Goal: Task Accomplishment & Management: Complete application form

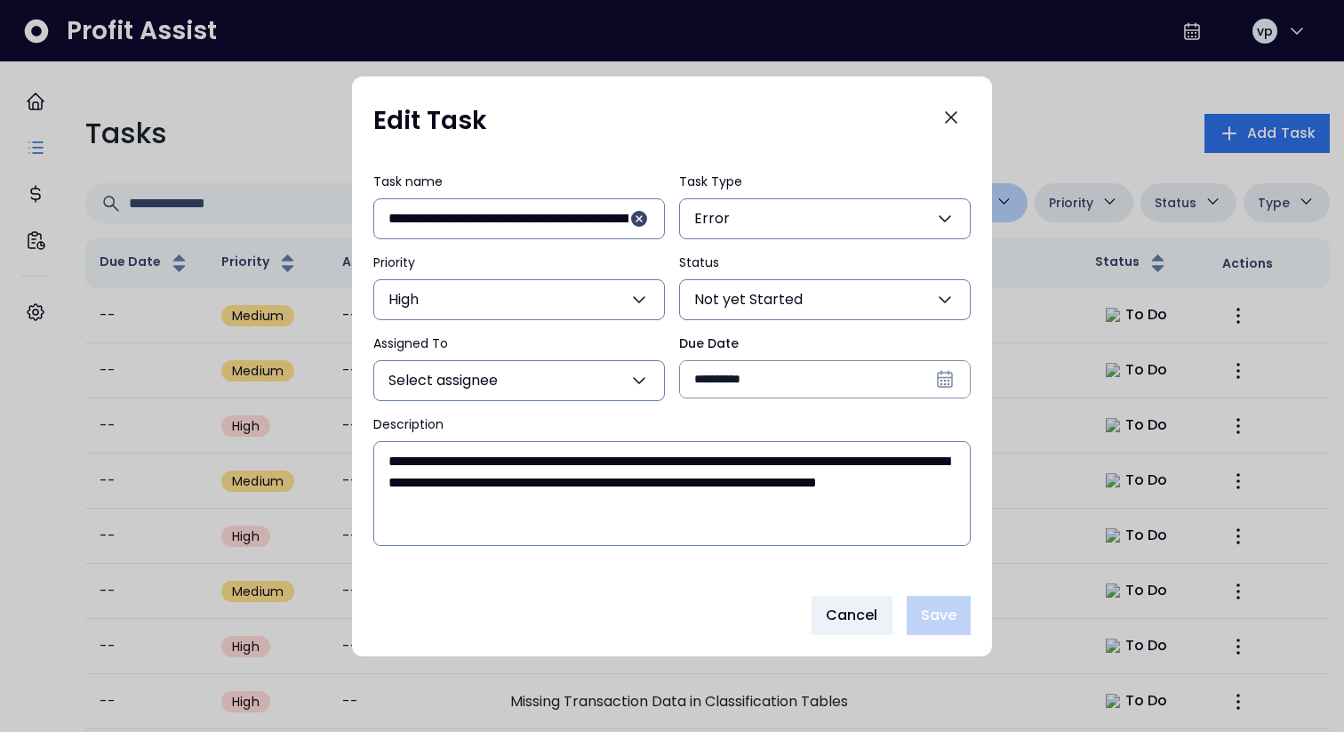
scroll to position [747, 0]
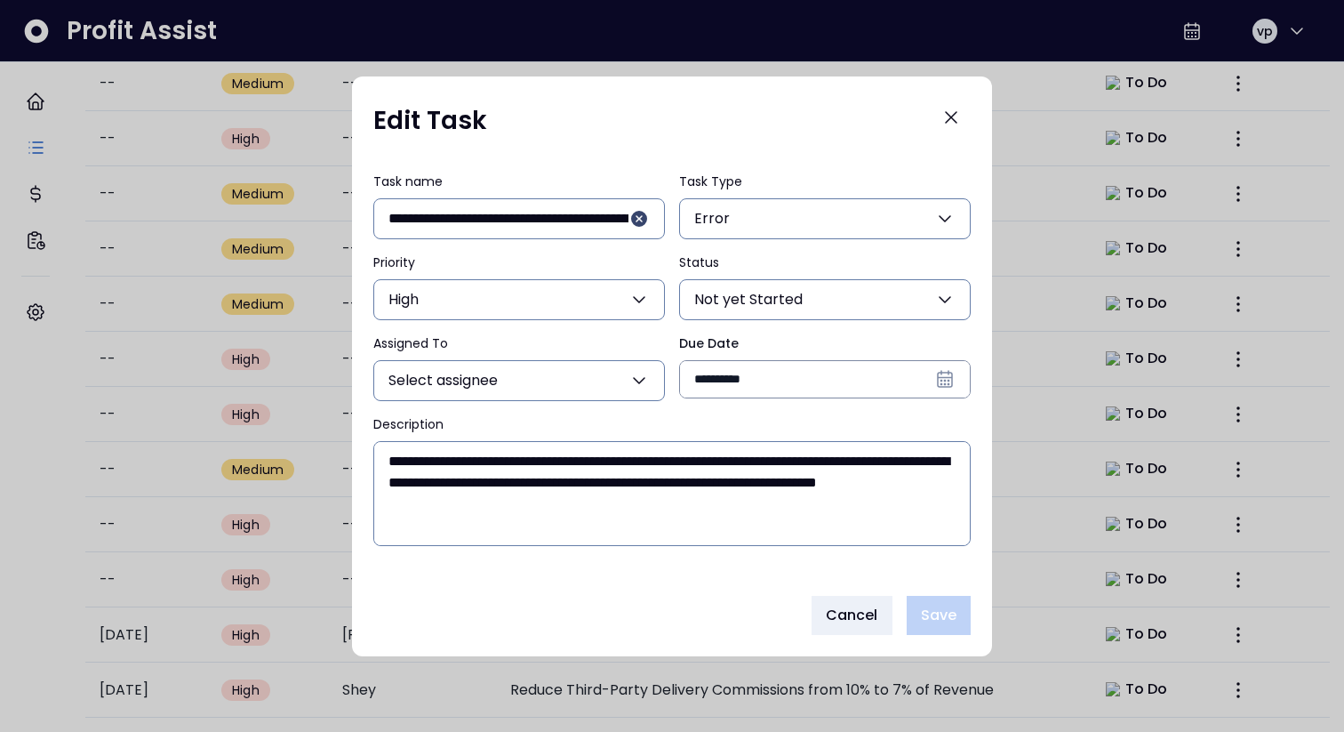
click at [734, 383] on input "**********" at bounding box center [825, 379] width 290 height 36
click at [832, 607] on span "Cancel" at bounding box center [852, 615] width 52 height 21
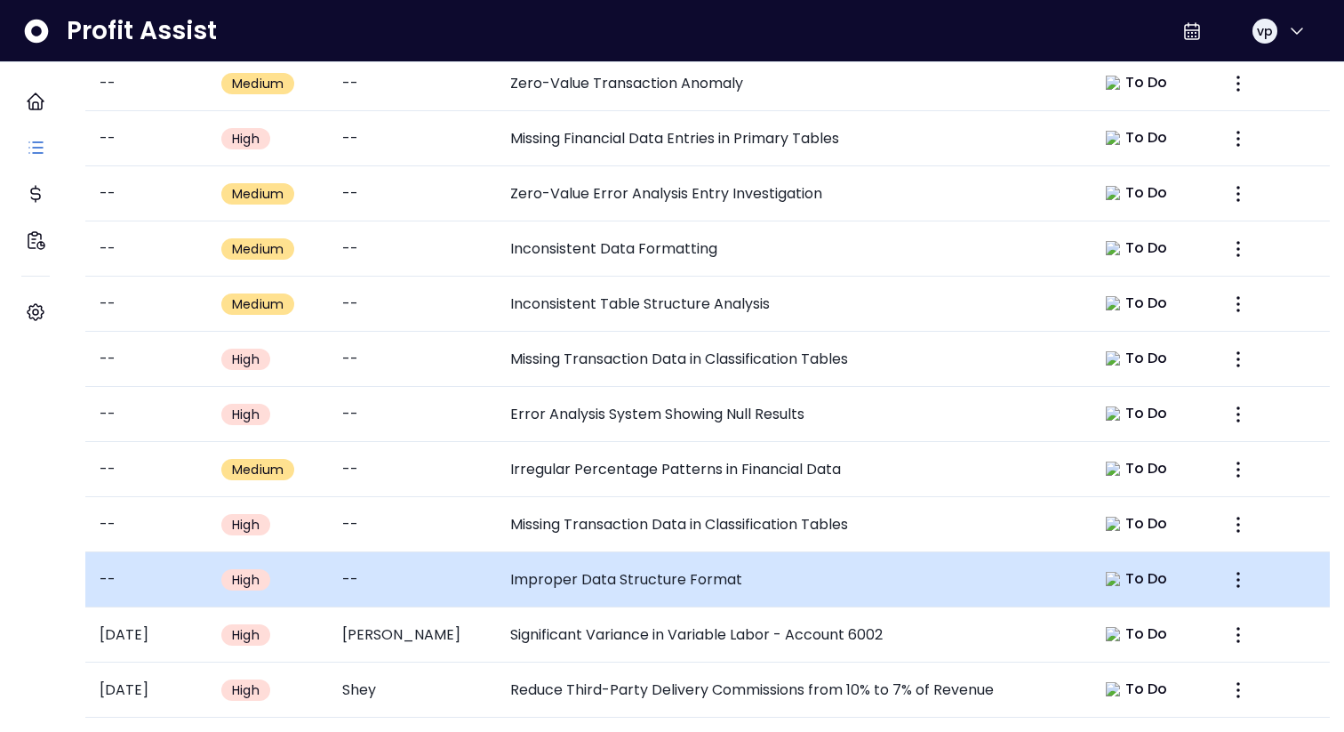
scroll to position [0, 0]
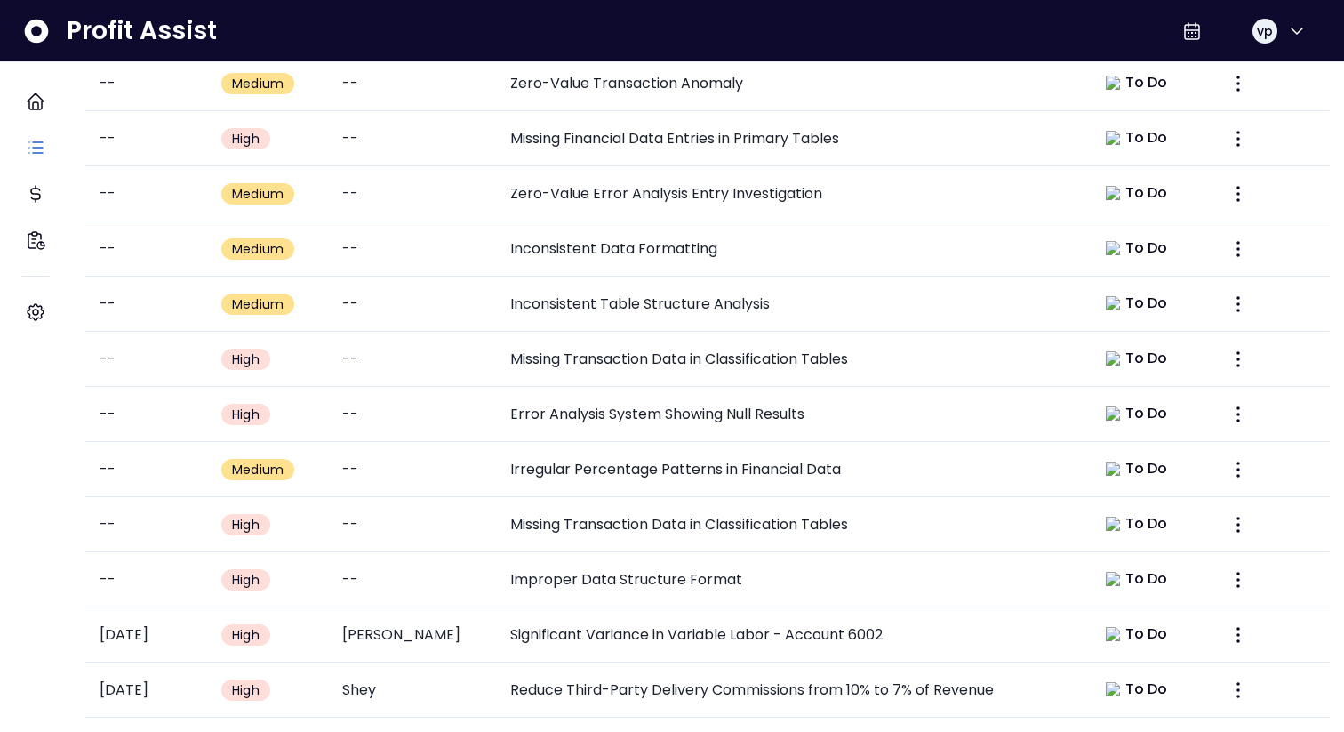
type input "****"
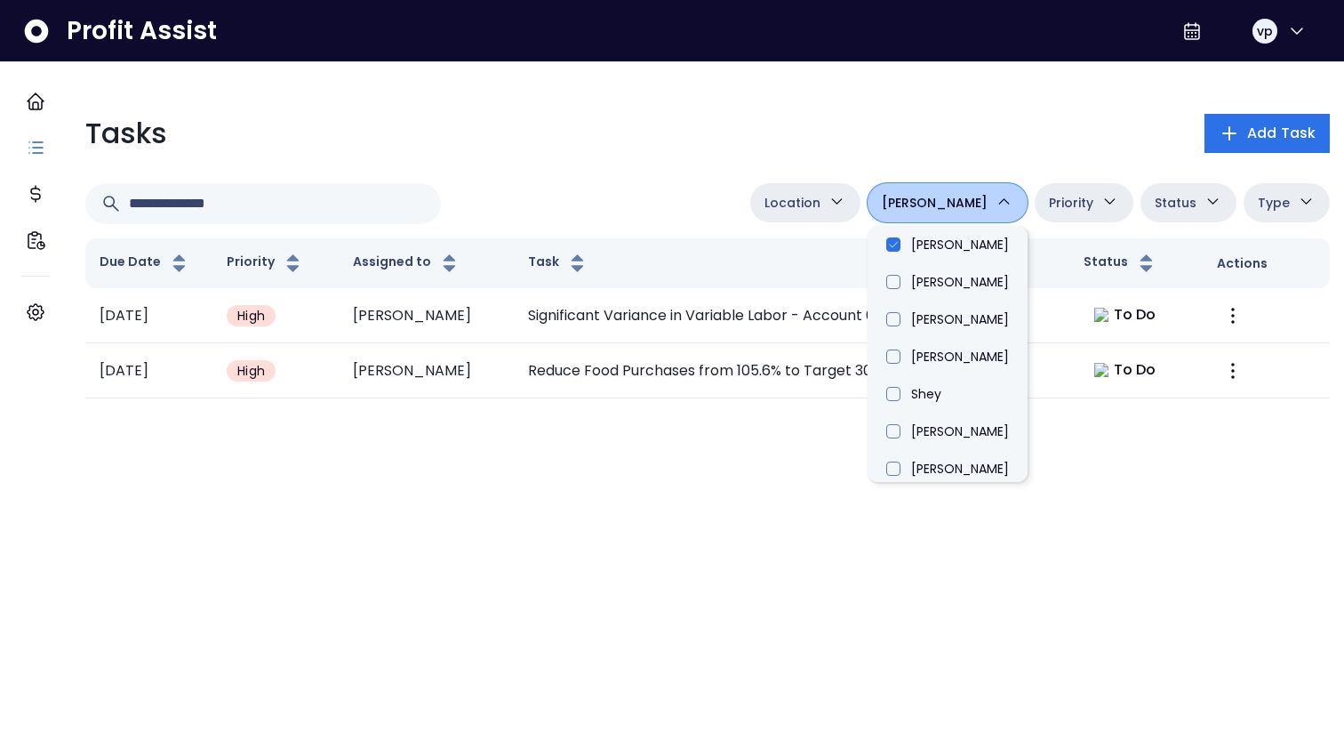
click at [718, 187] on div "Location College Danforth Duncan Eglinton Queensway Adam Spot Jordan Adam Jacly…" at bounding box center [707, 203] width 1245 height 41
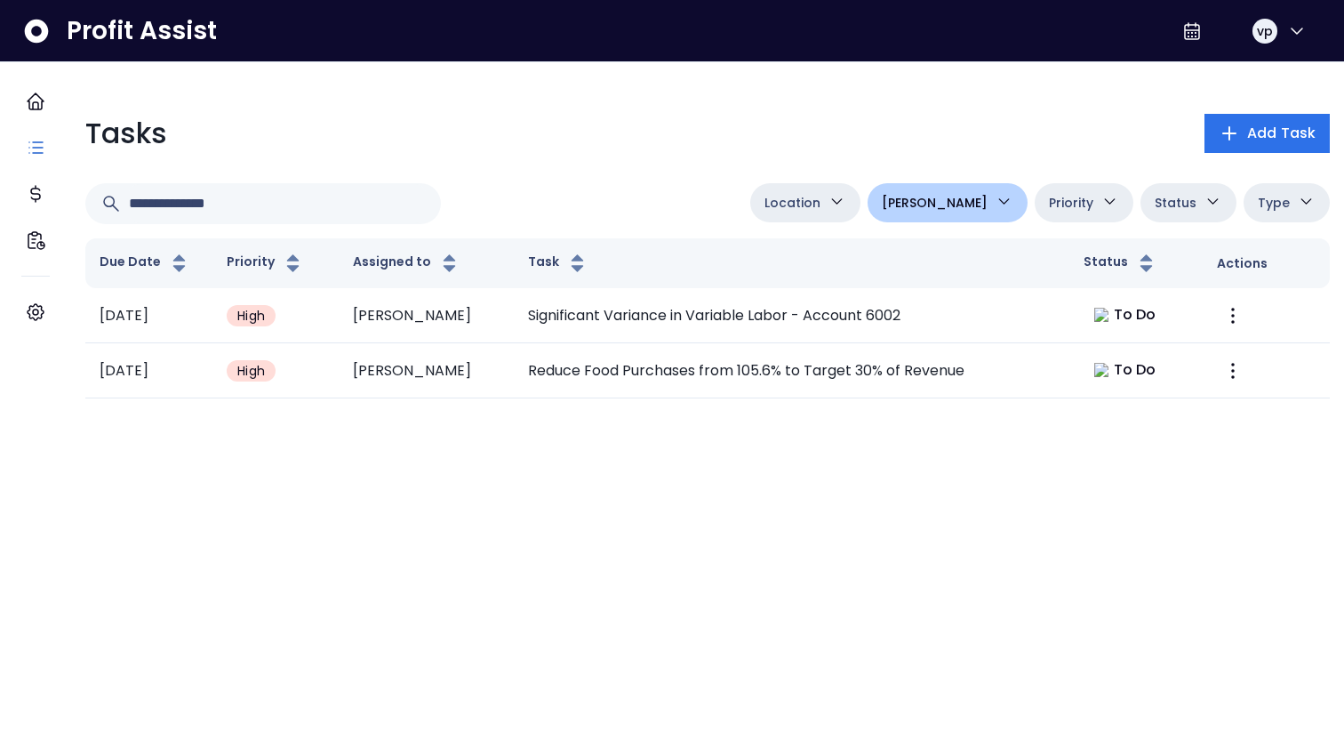
click at [980, 194] on button "Adam" at bounding box center [948, 202] width 160 height 39
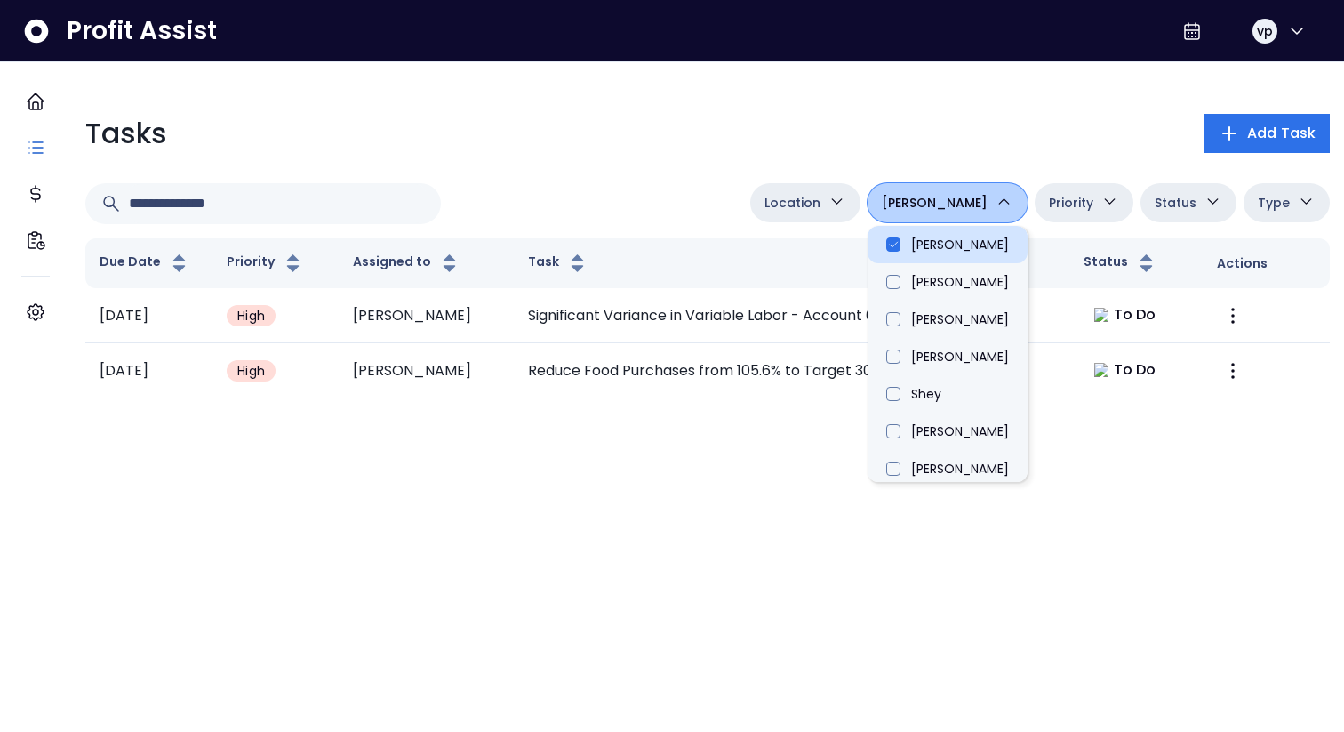
click at [959, 245] on li "Adam" at bounding box center [948, 244] width 160 height 37
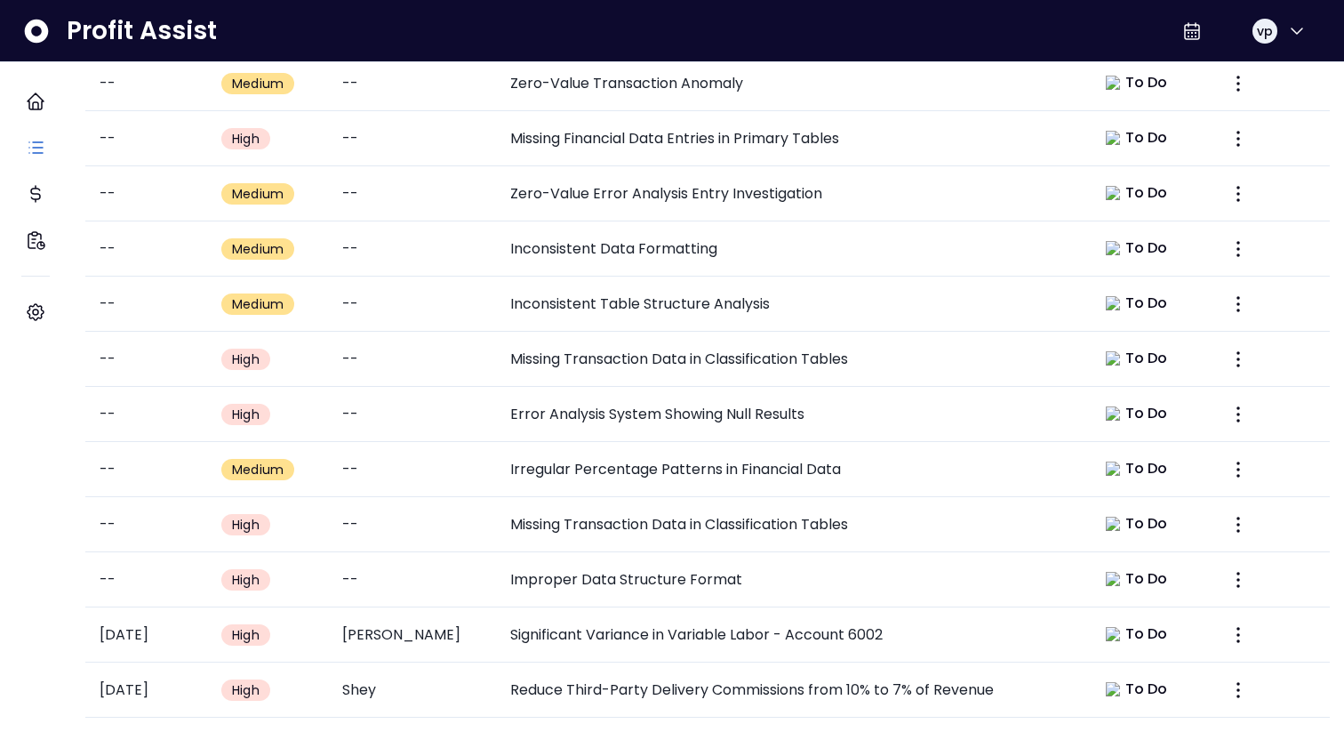
scroll to position [0, 0]
type input "****"
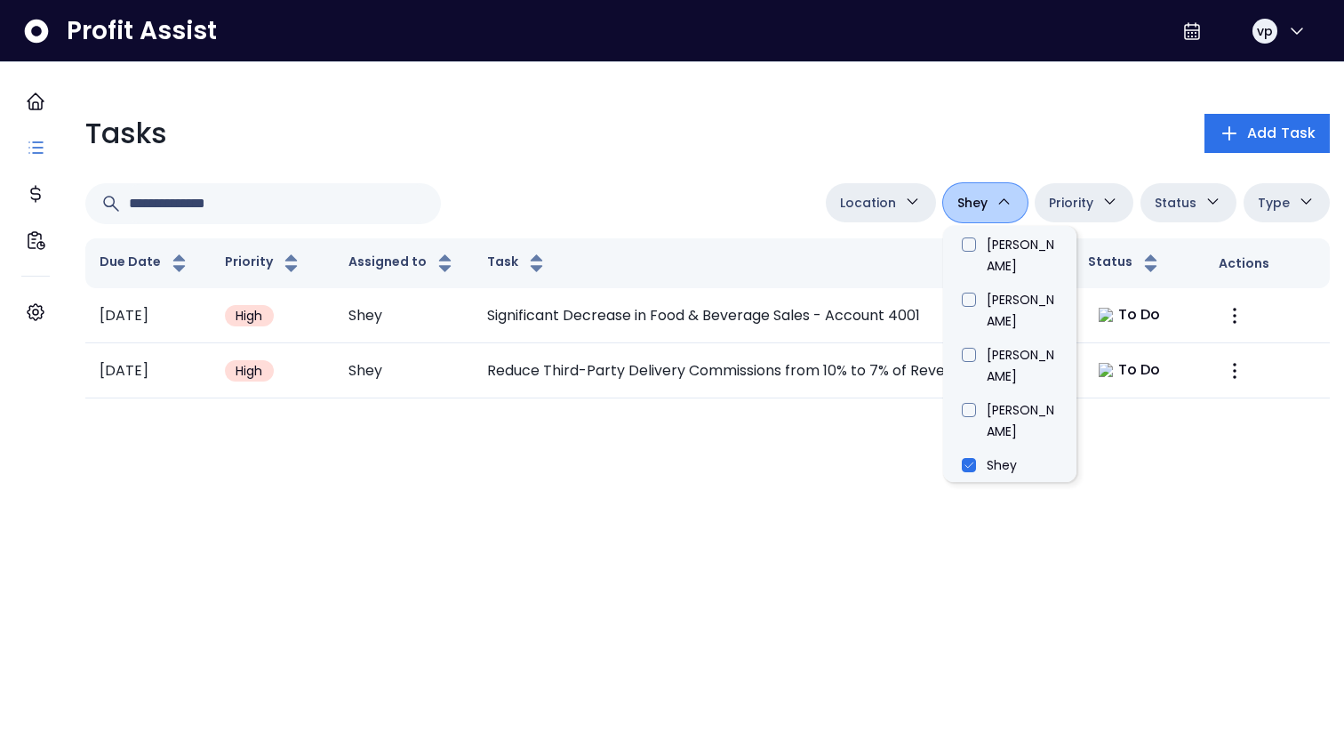
click at [688, 413] on html "Dashboard Tasks Cost Financial Insights Settings Profit Assist vp Tasks Add Tas…" at bounding box center [672, 206] width 1344 height 413
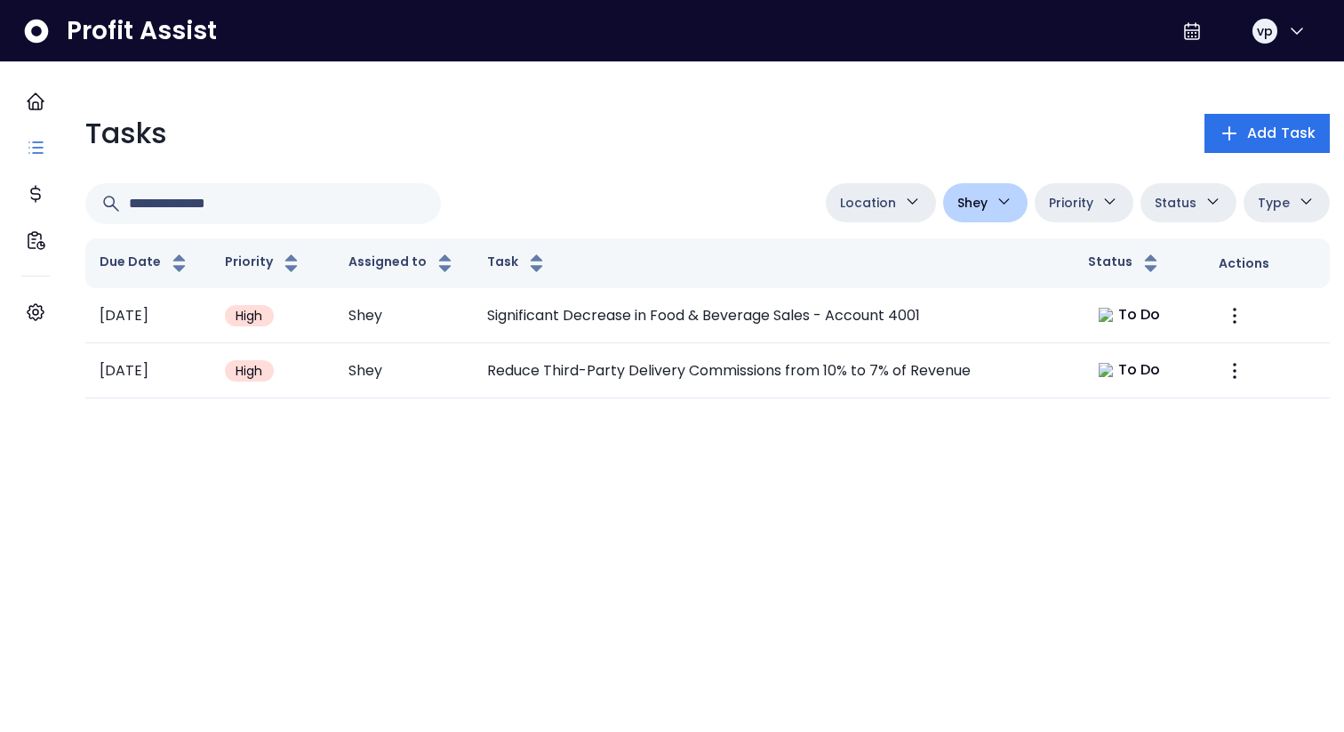
click at [874, 198] on span "Location" at bounding box center [868, 202] width 56 height 21
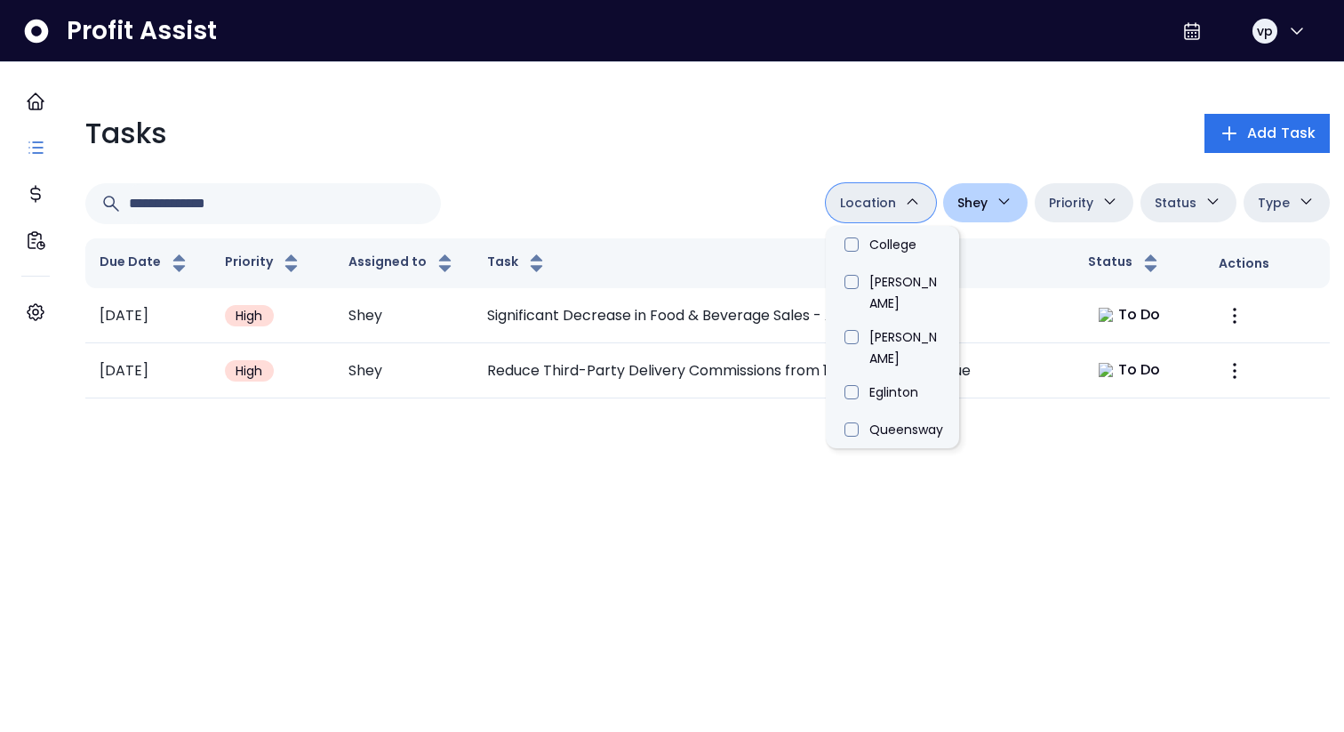
click at [1035, 190] on button "Priority" at bounding box center [1084, 202] width 99 height 39
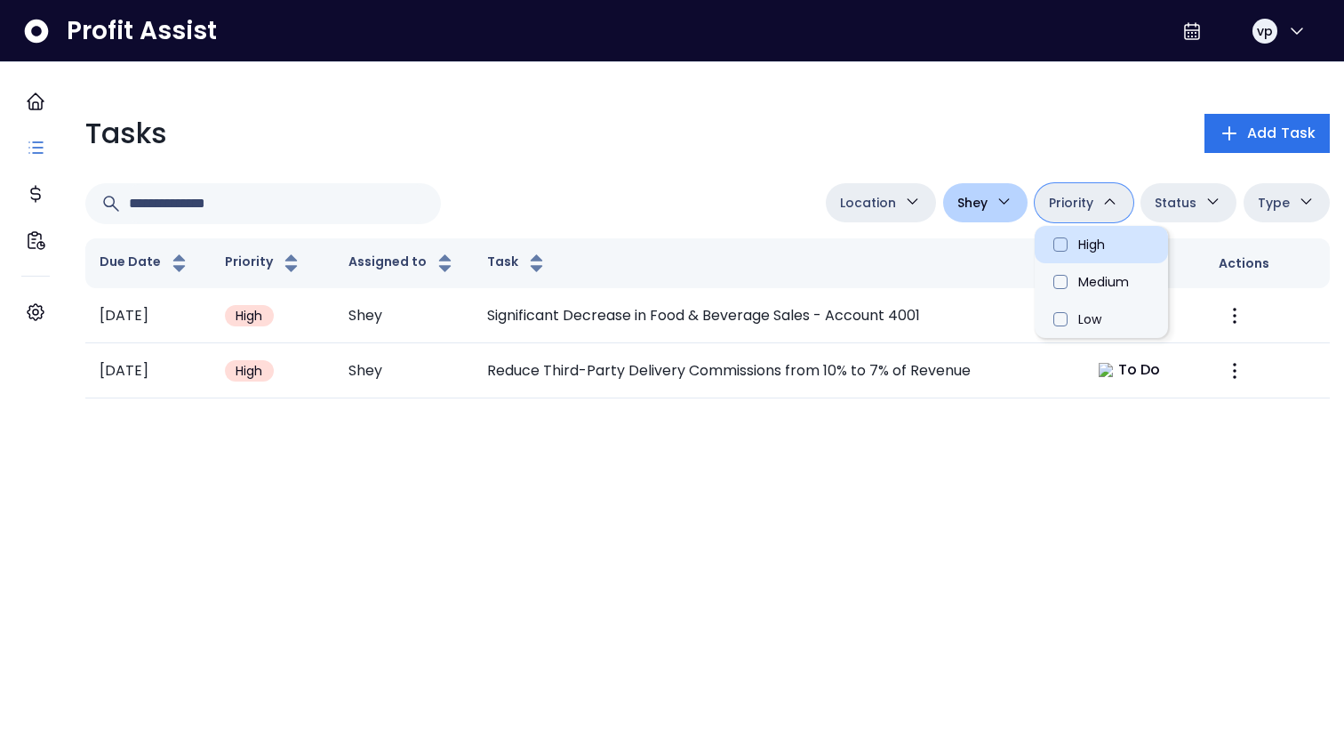
click at [1087, 261] on li "High" at bounding box center [1101, 244] width 133 height 37
type input "********"
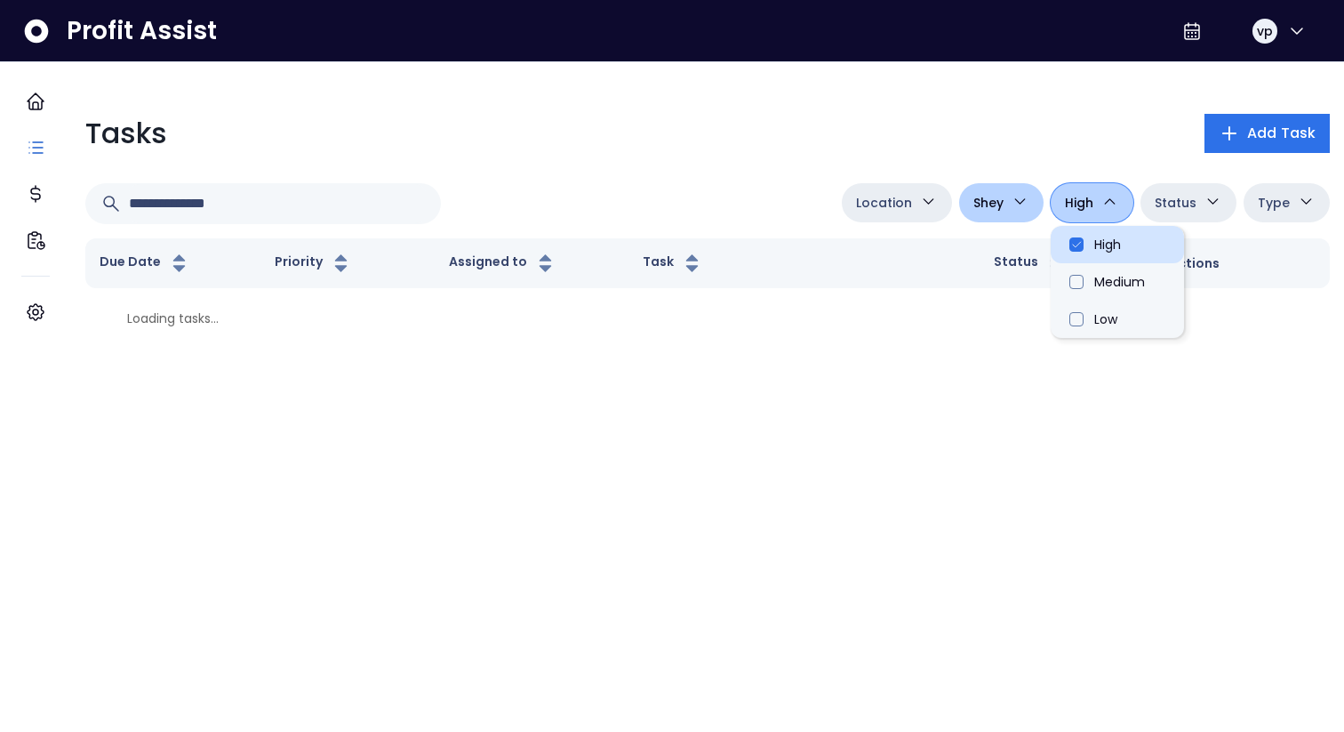
click at [1059, 261] on li "High" at bounding box center [1117, 244] width 133 height 37
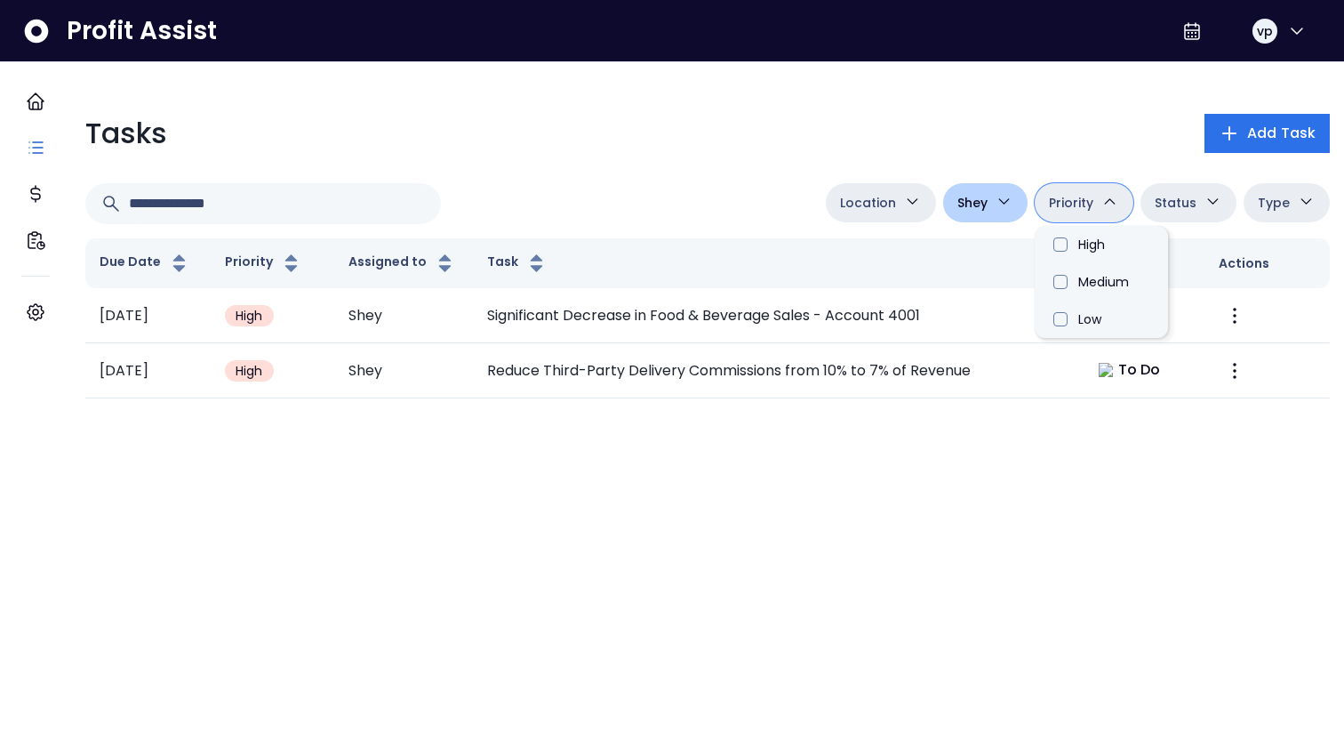
click at [686, 221] on div "Location College Danforth Duncan Eglinton Queensway Shey Spot Jordan Adam Jacly…" at bounding box center [707, 203] width 1245 height 41
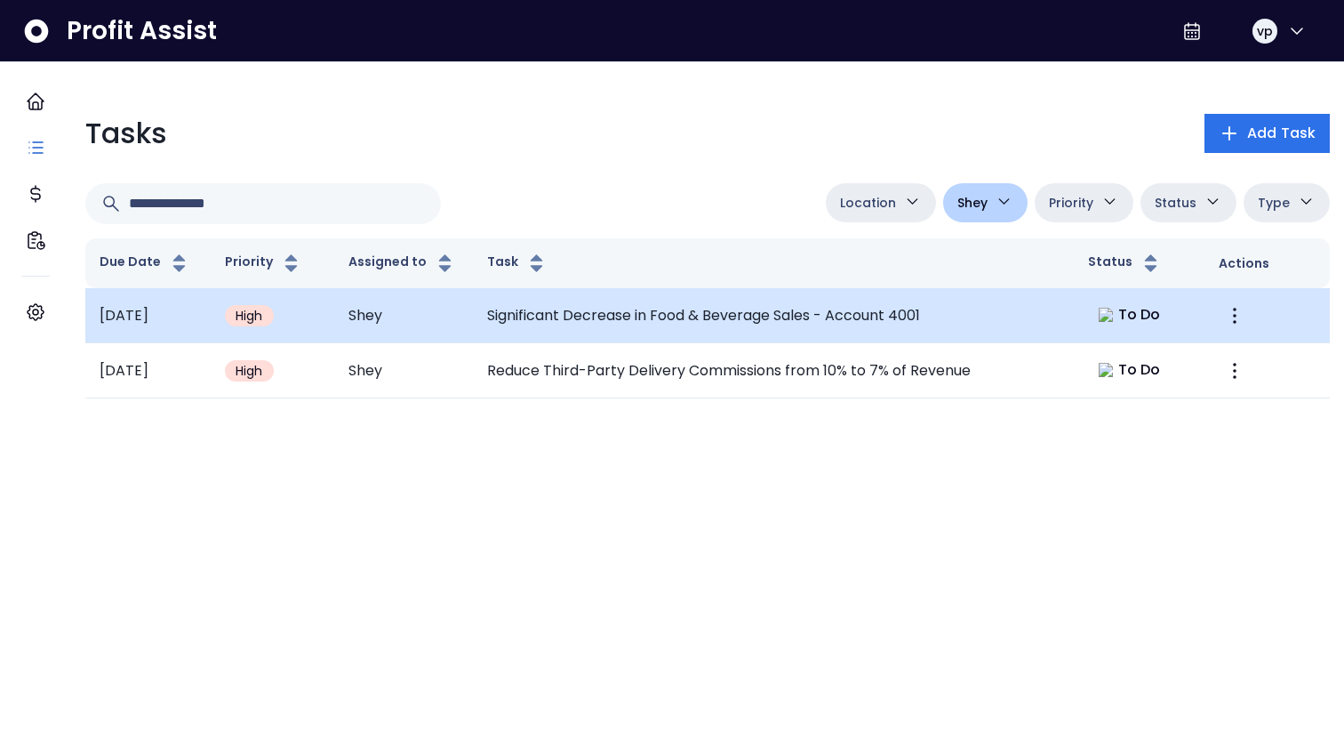
click at [741, 322] on td "Significant Decrease in Food & Beverage Sales - Account 4001" at bounding box center [773, 315] width 601 height 55
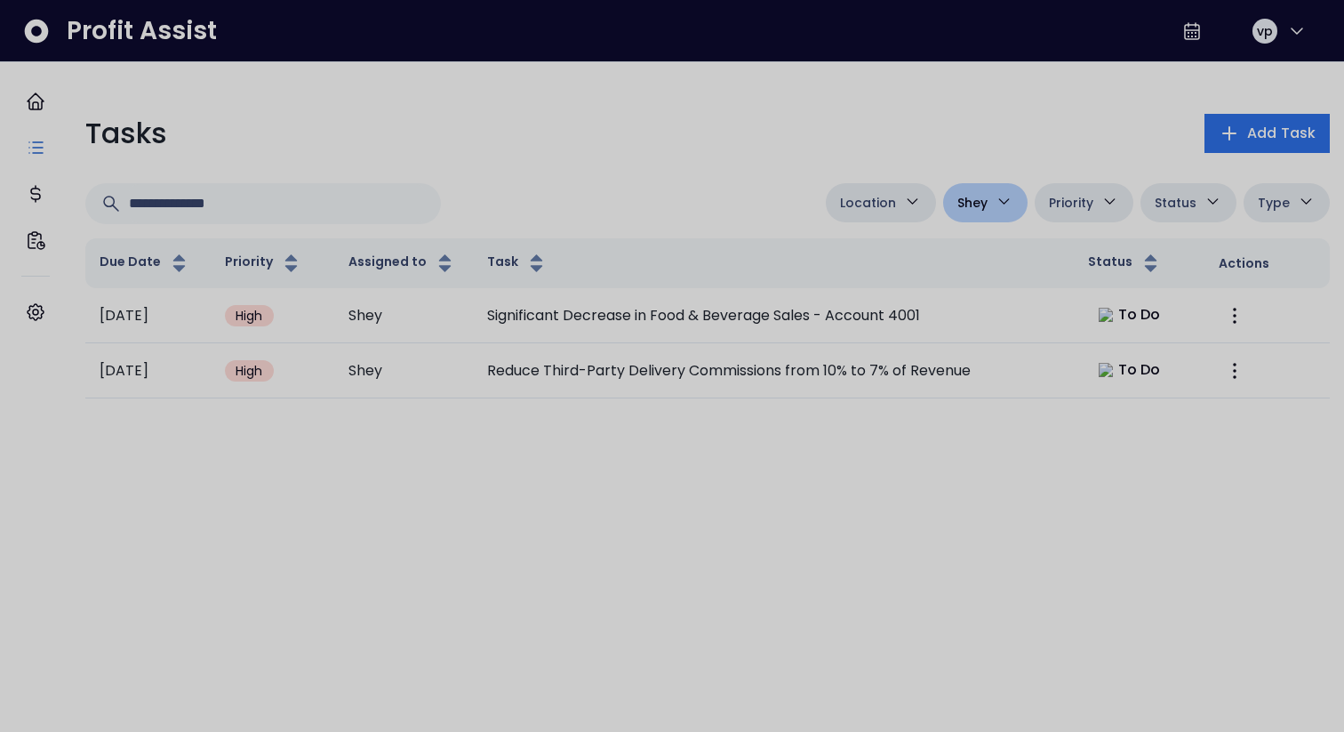
click at [716, 245] on div at bounding box center [672, 366] width 1344 height 732
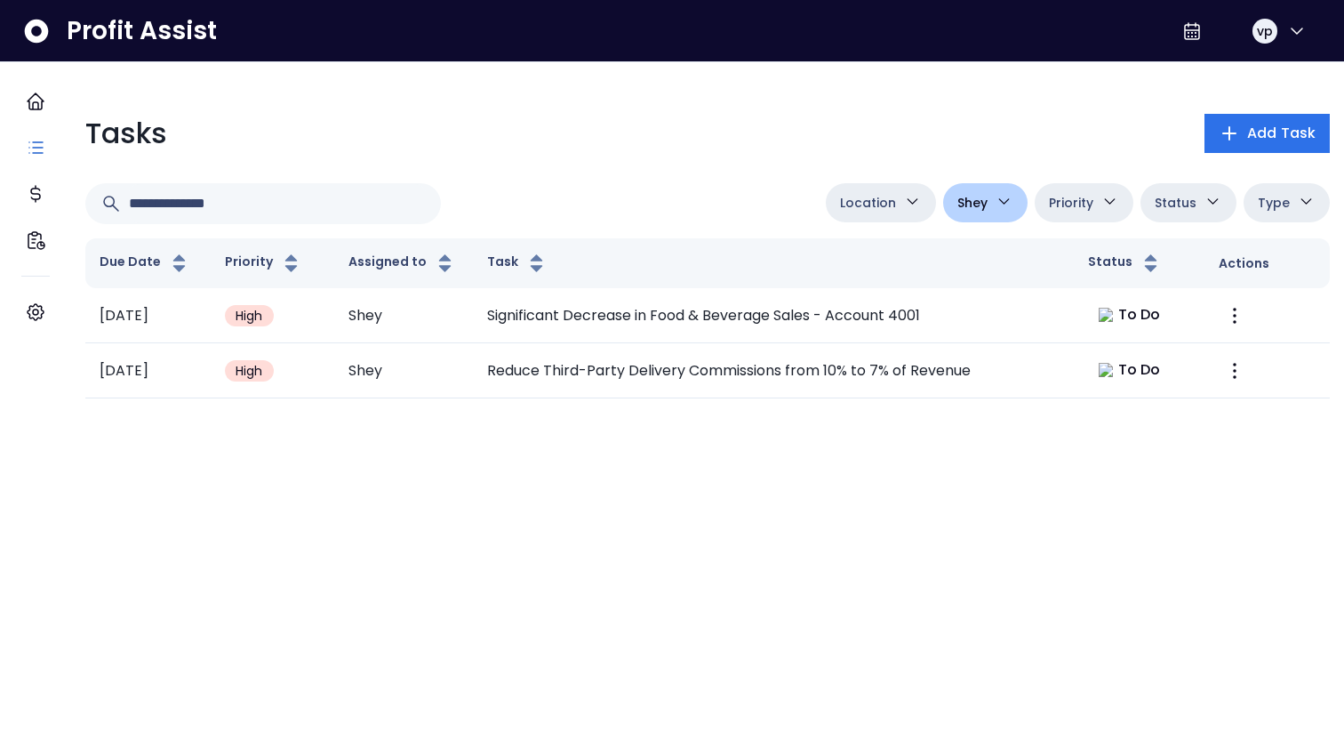
click at [1101, 207] on icon "button" at bounding box center [1110, 201] width 19 height 19
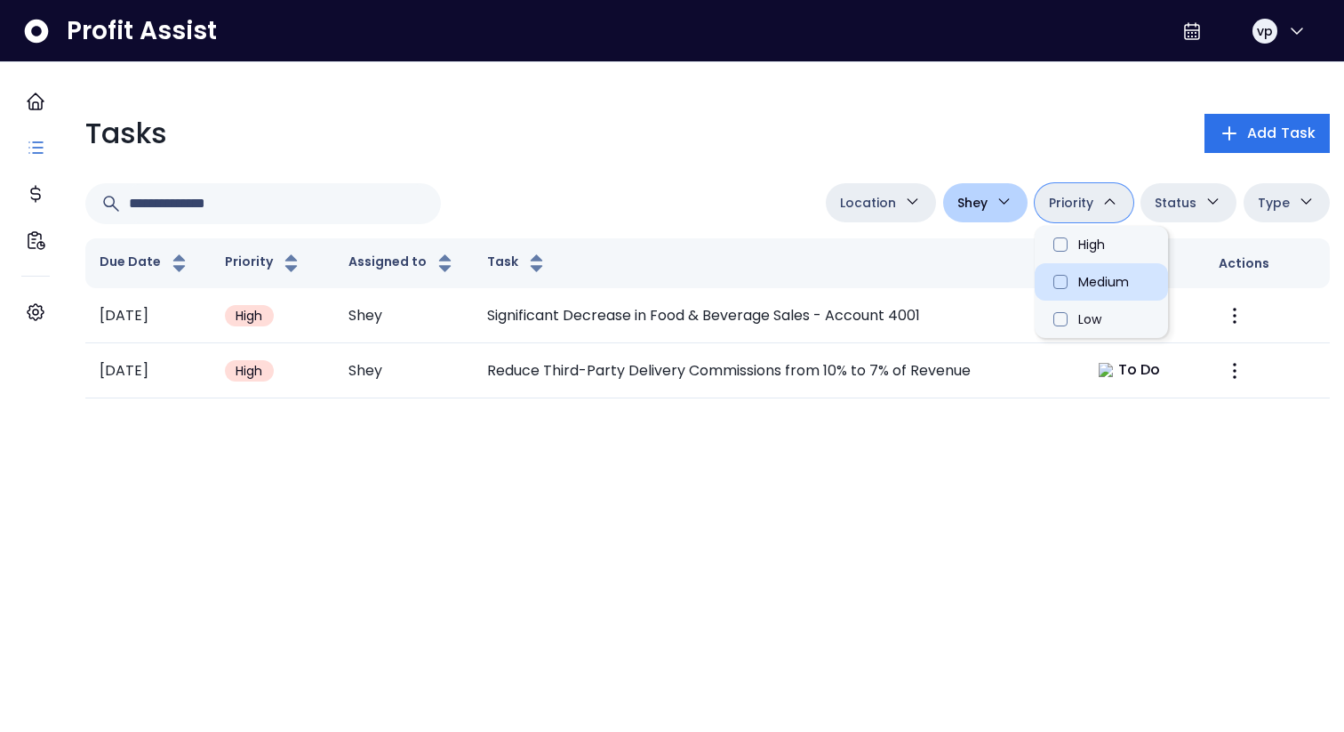
click at [1078, 263] on li "Medium" at bounding box center [1101, 281] width 133 height 37
type input "**********"
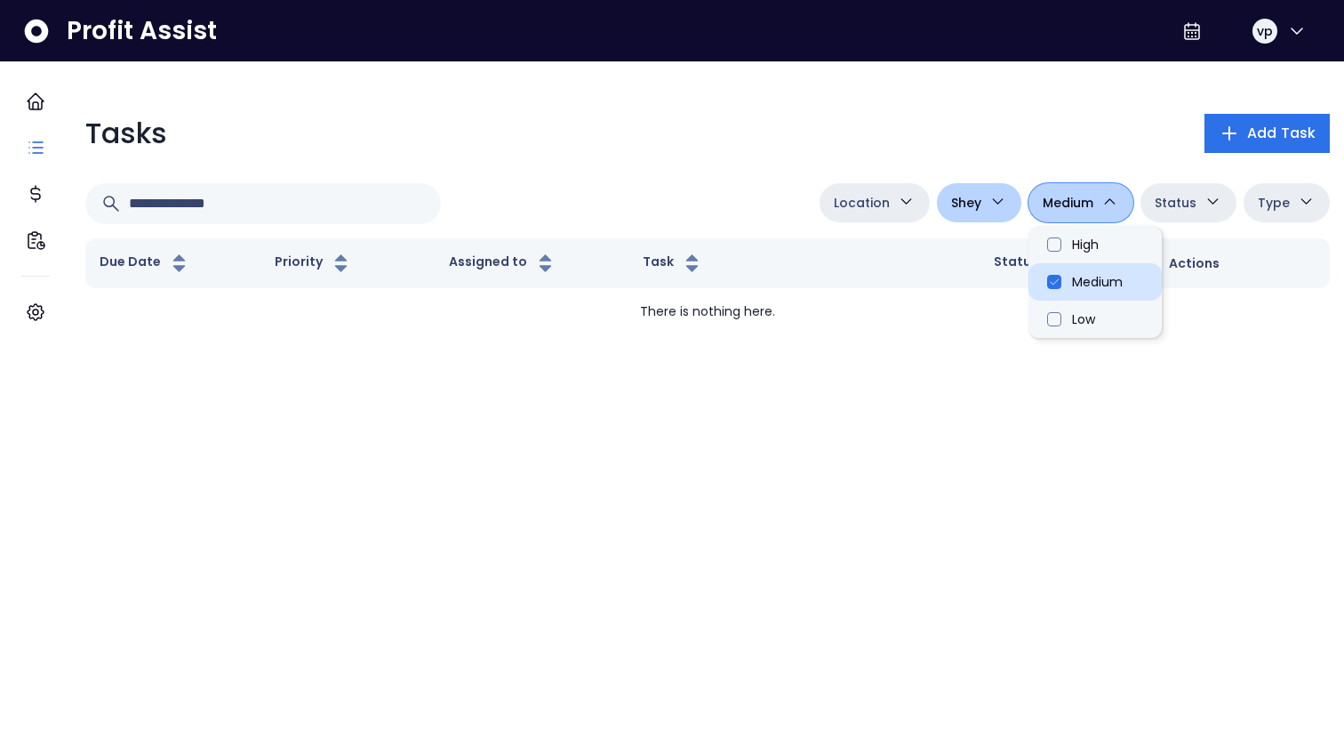
click at [1071, 274] on li "Medium" at bounding box center [1095, 281] width 133 height 37
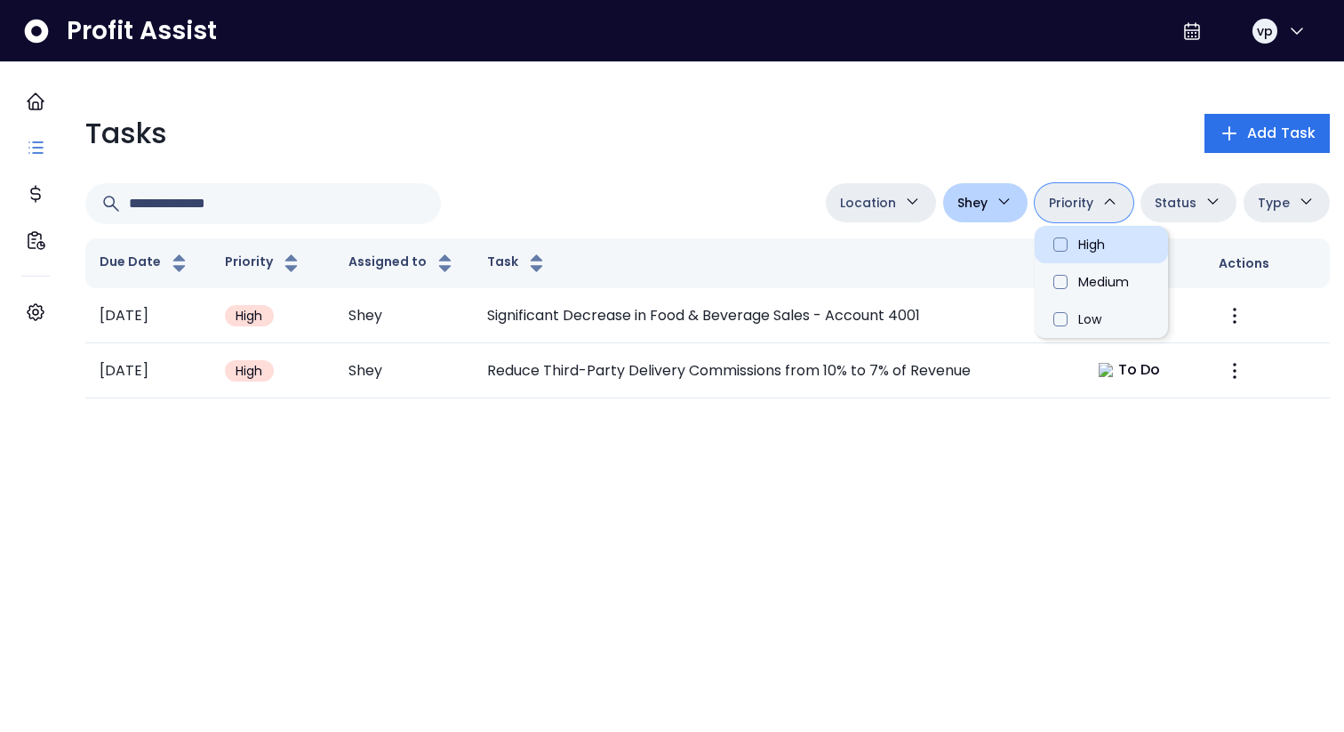
click at [1068, 245] on li "High" at bounding box center [1101, 244] width 133 height 37
type input "********"
click at [1078, 242] on li "High" at bounding box center [1117, 244] width 133 height 37
click at [1060, 320] on li "Low" at bounding box center [1101, 319] width 133 height 37
type input "*******"
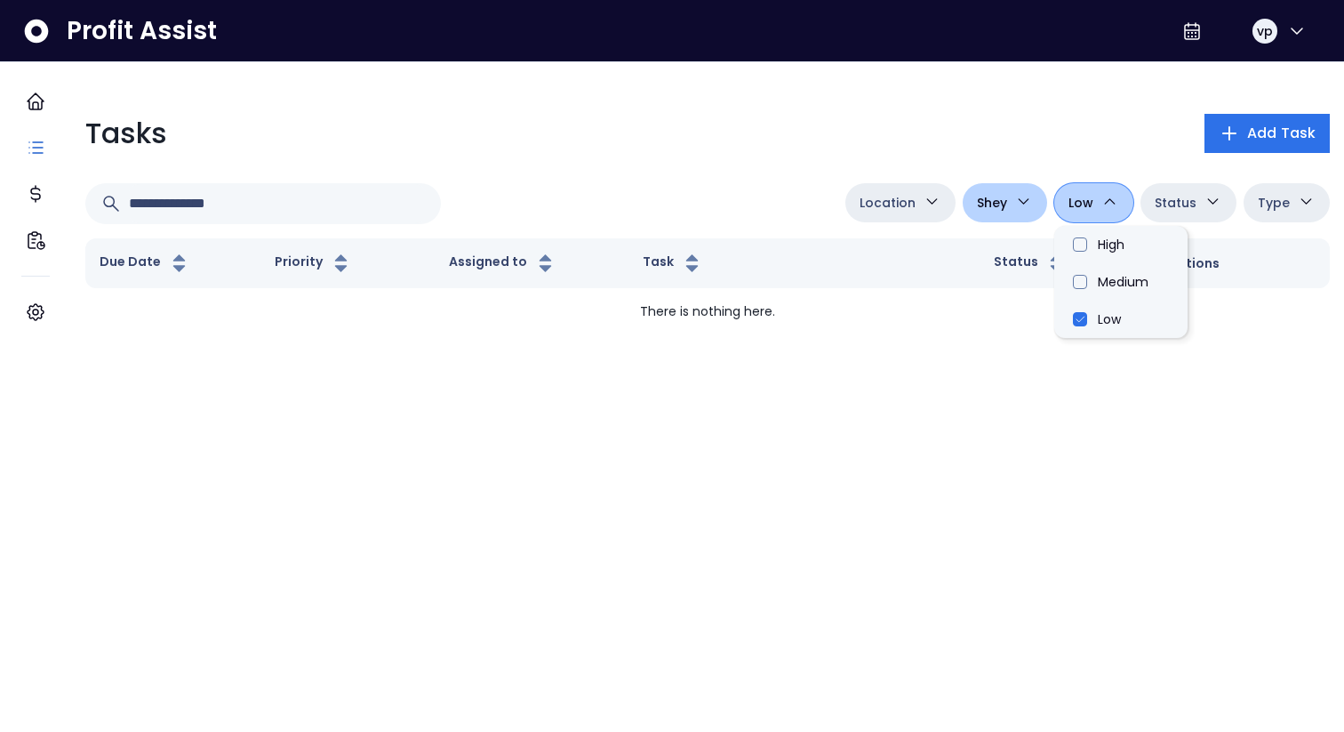
click at [1008, 212] on button "Shey" at bounding box center [1005, 202] width 84 height 39
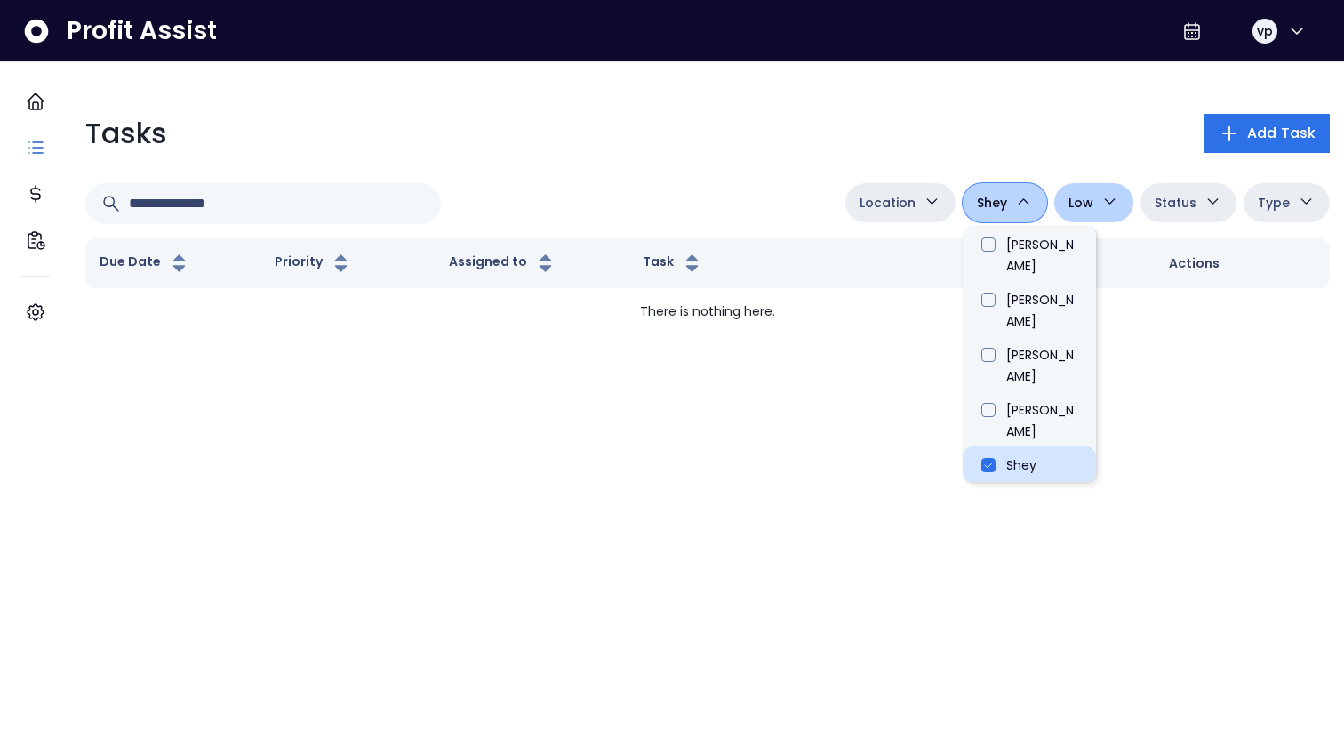
click at [991, 446] on li "Shey" at bounding box center [1029, 464] width 133 height 37
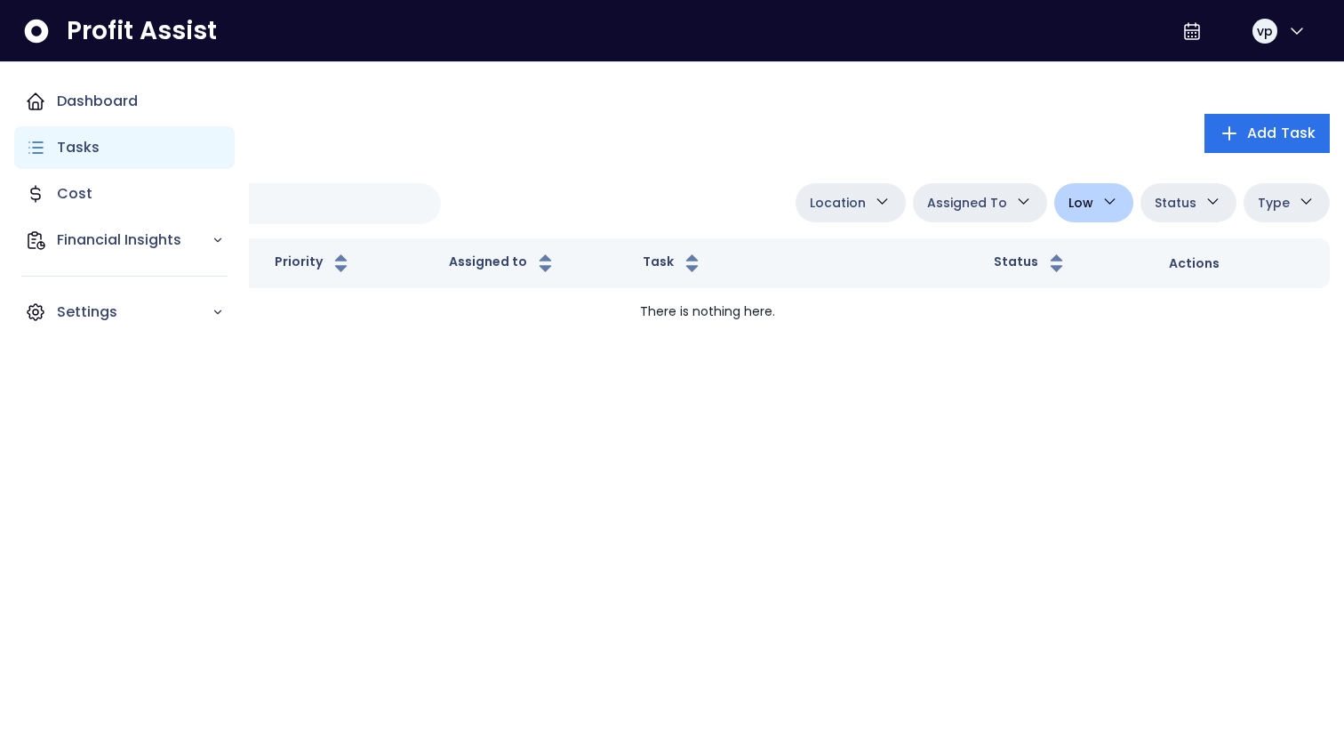
click at [31, 155] on icon "Main navigation" at bounding box center [35, 147] width 21 height 21
click at [65, 152] on p "Tasks" at bounding box center [78, 147] width 43 height 21
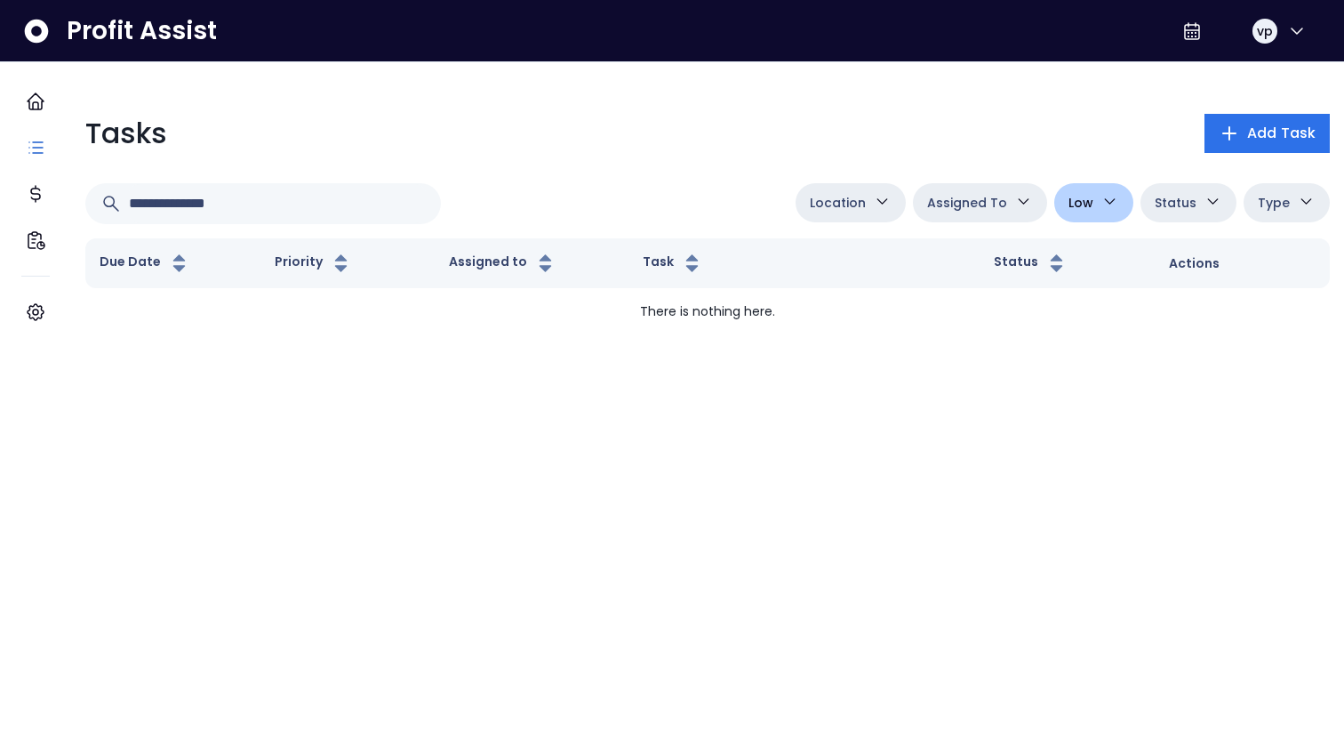
click at [549, 180] on div "Tasks Add Task Location College Danforth Duncan Eglinton Queensway Assigned To …" at bounding box center [707, 224] width 1273 height 252
click at [1082, 196] on button "Low" at bounding box center [1094, 202] width 79 height 39
click at [1067, 326] on li "Low" at bounding box center [1121, 319] width 133 height 37
click at [749, 171] on div "Tasks Add Task Location College Danforth Duncan Eglinton Queensway Assigned To …" at bounding box center [707, 231] width 1273 height 266
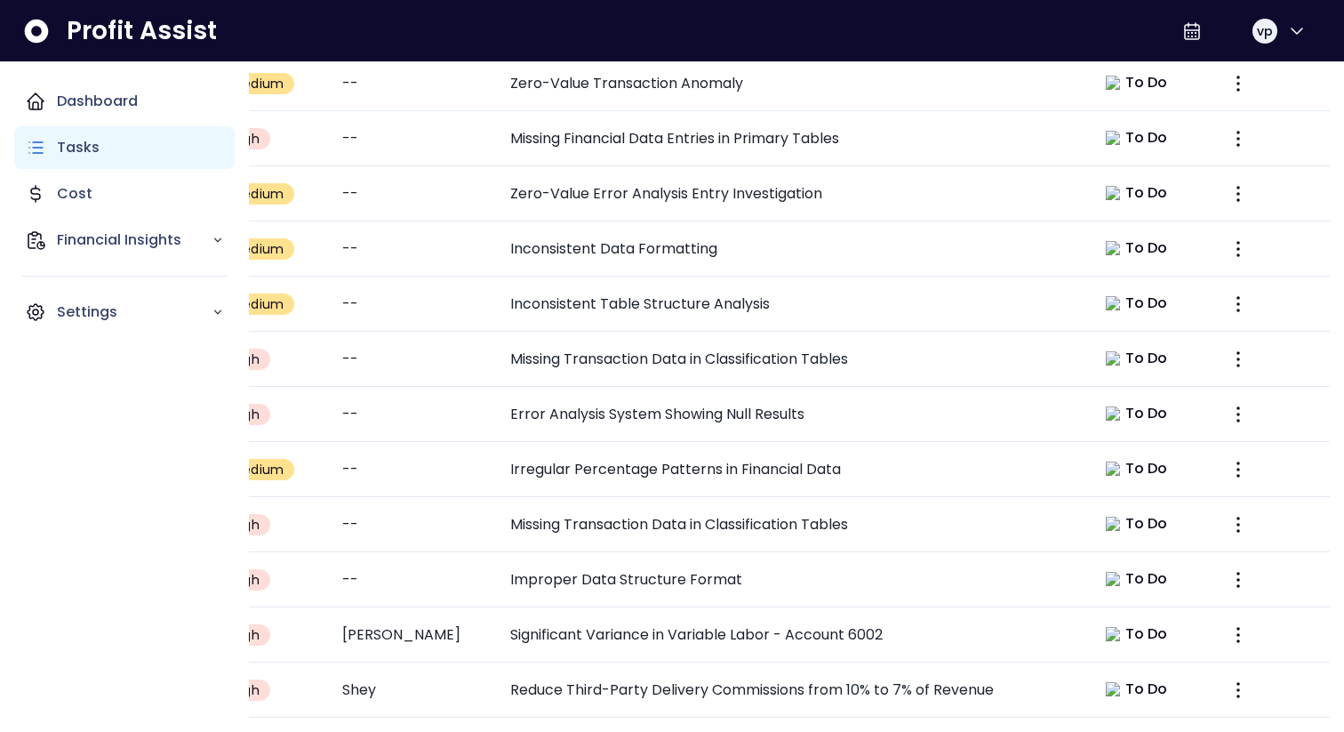
click at [87, 143] on p "Tasks" at bounding box center [78, 147] width 43 height 21
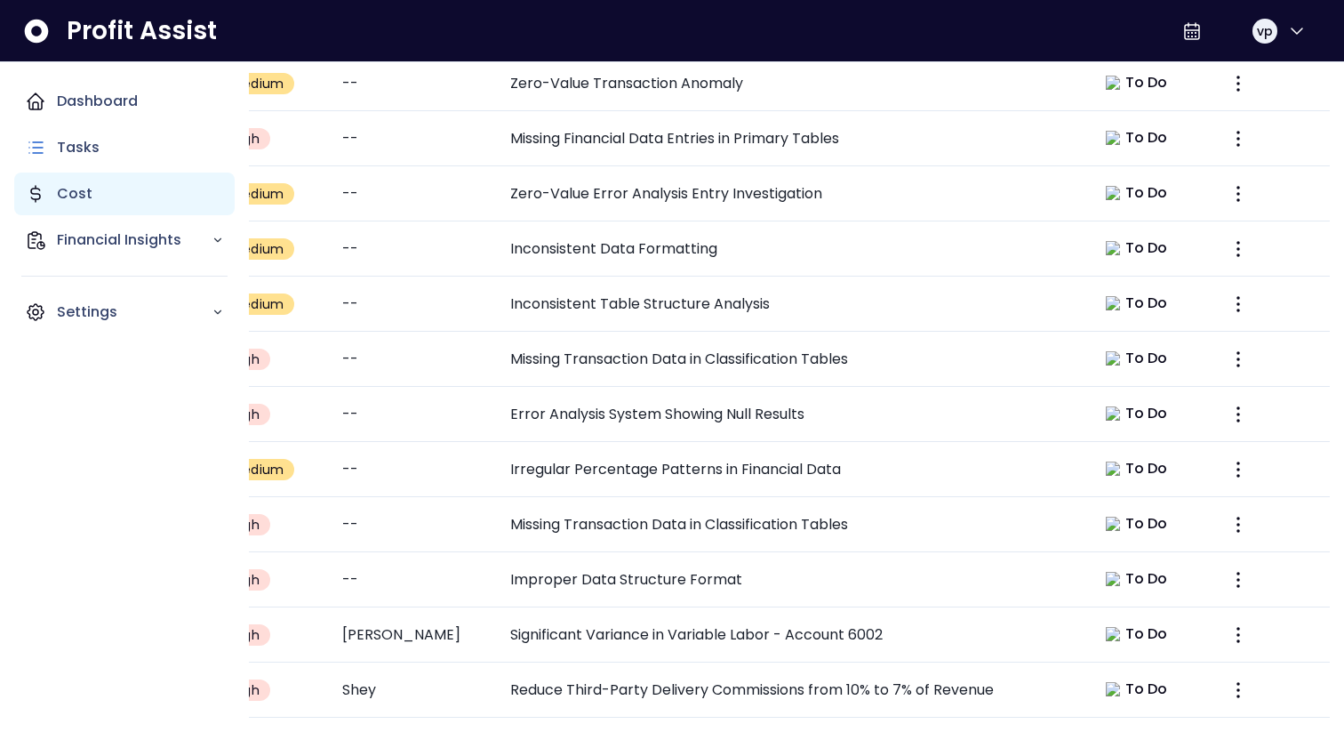
click at [83, 189] on p "Cost" at bounding box center [75, 193] width 36 height 21
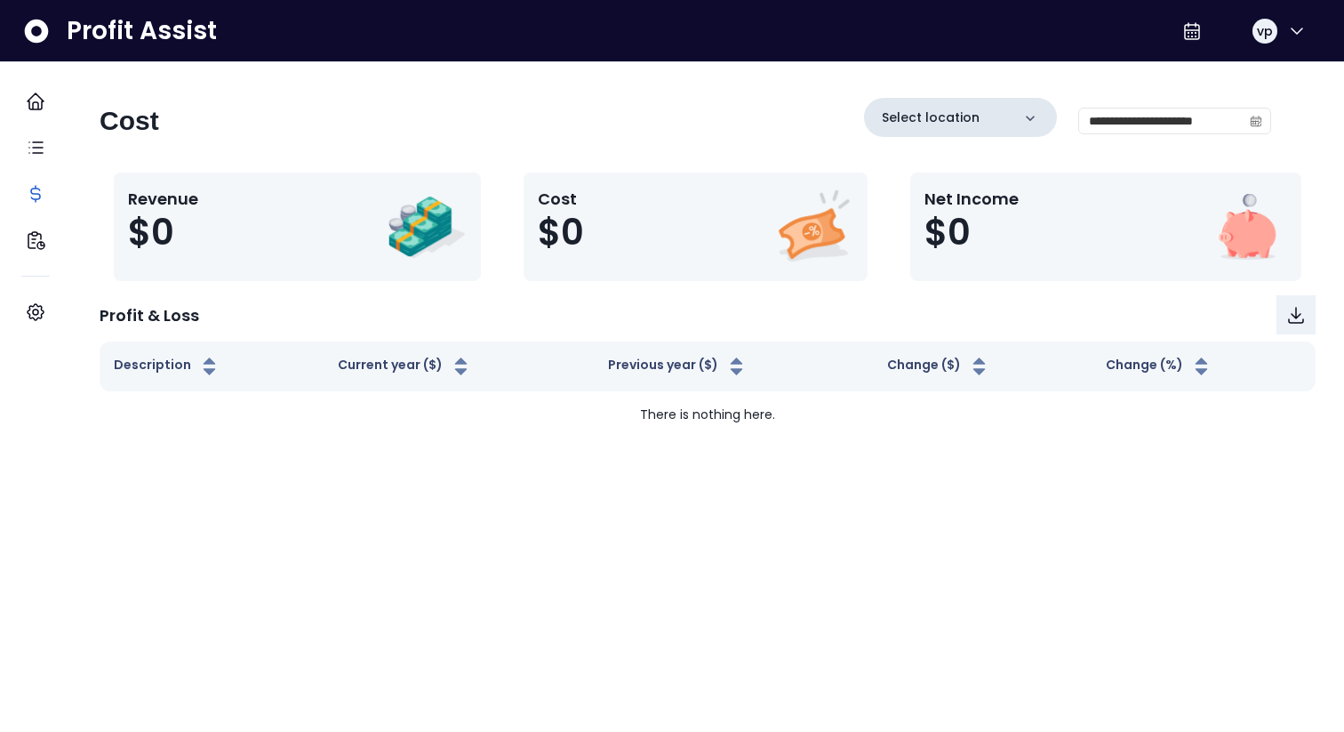
click at [922, 113] on p "Select location" at bounding box center [931, 117] width 98 height 19
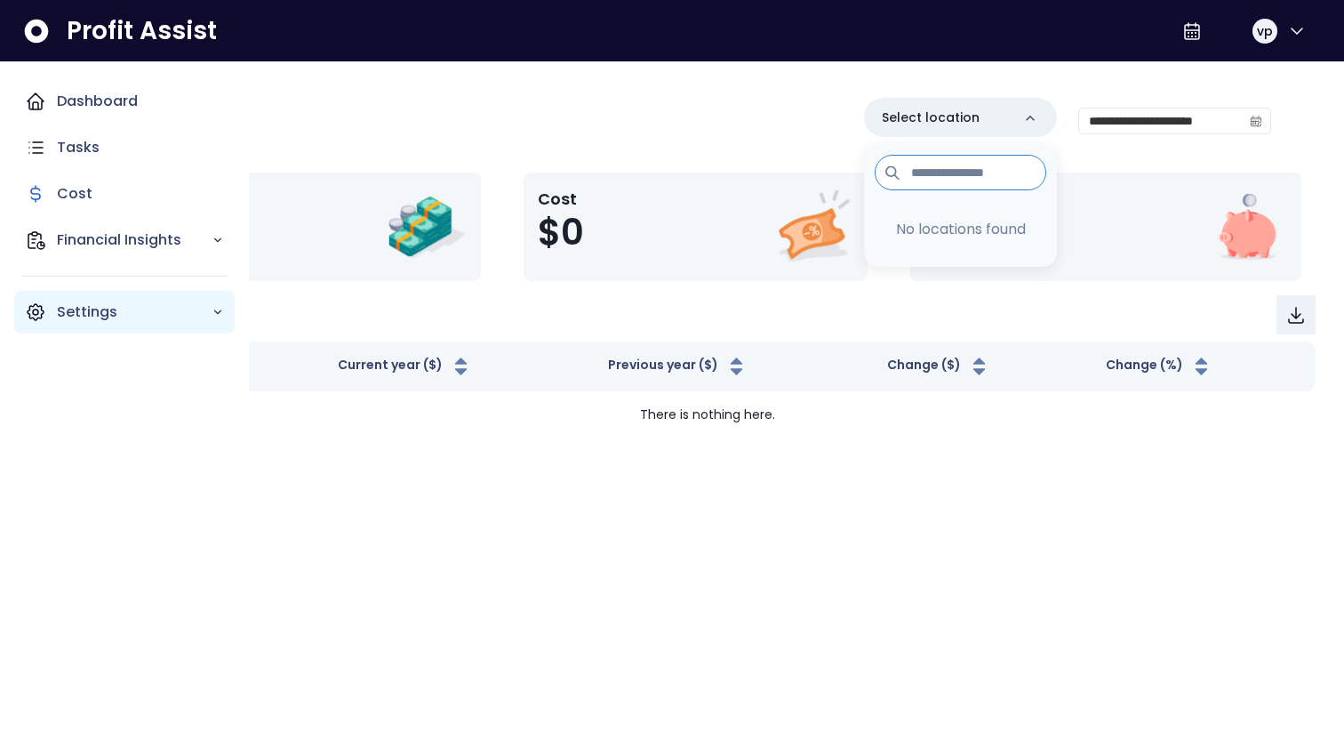
click at [47, 317] on div "Settings" at bounding box center [124, 312] width 221 height 43
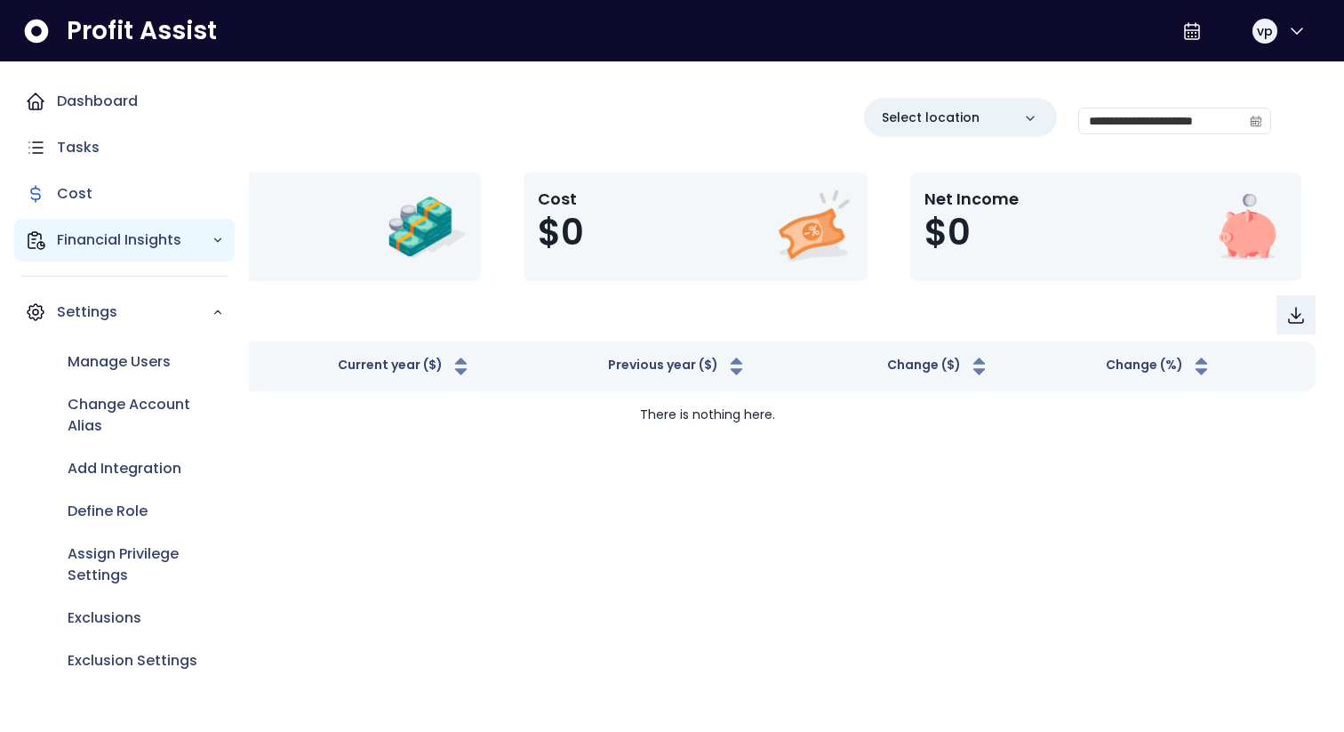
click at [101, 246] on p "Financial Insights" at bounding box center [134, 239] width 155 height 21
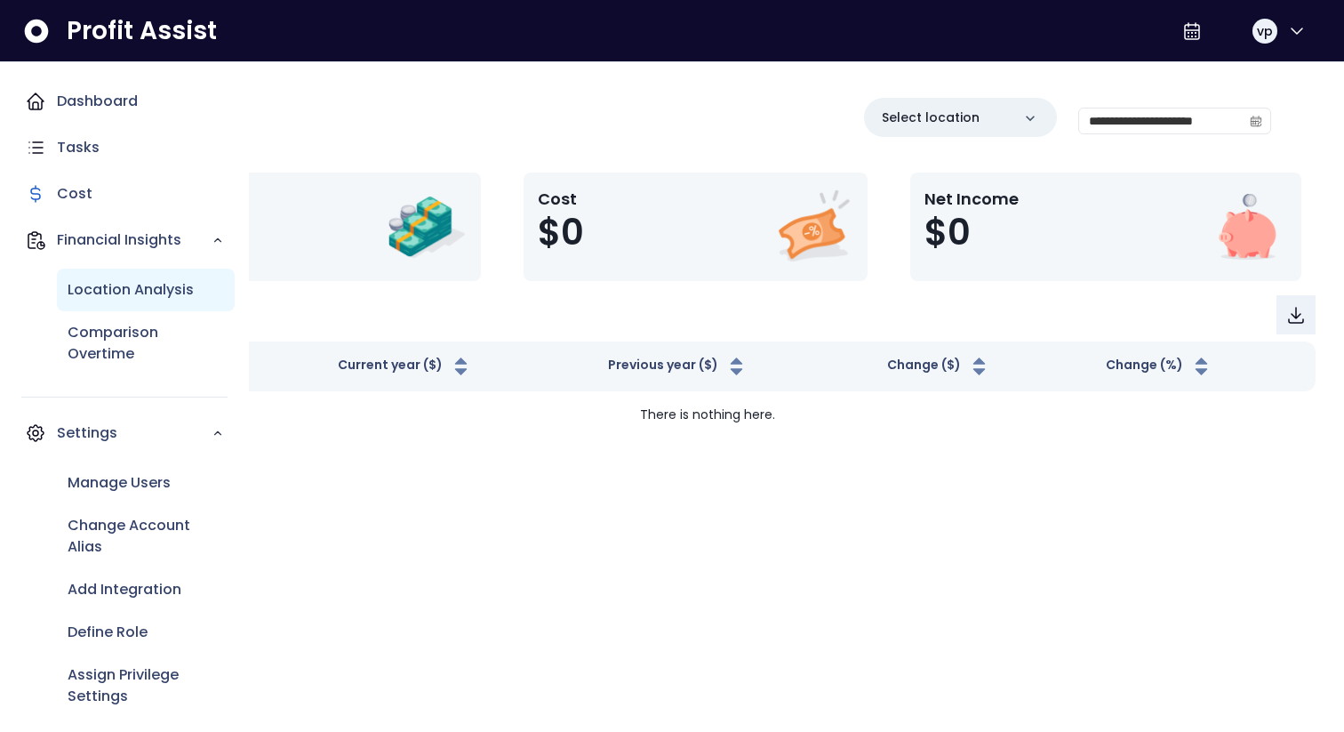
click at [112, 294] on p "Location Analysis" at bounding box center [131, 289] width 126 height 21
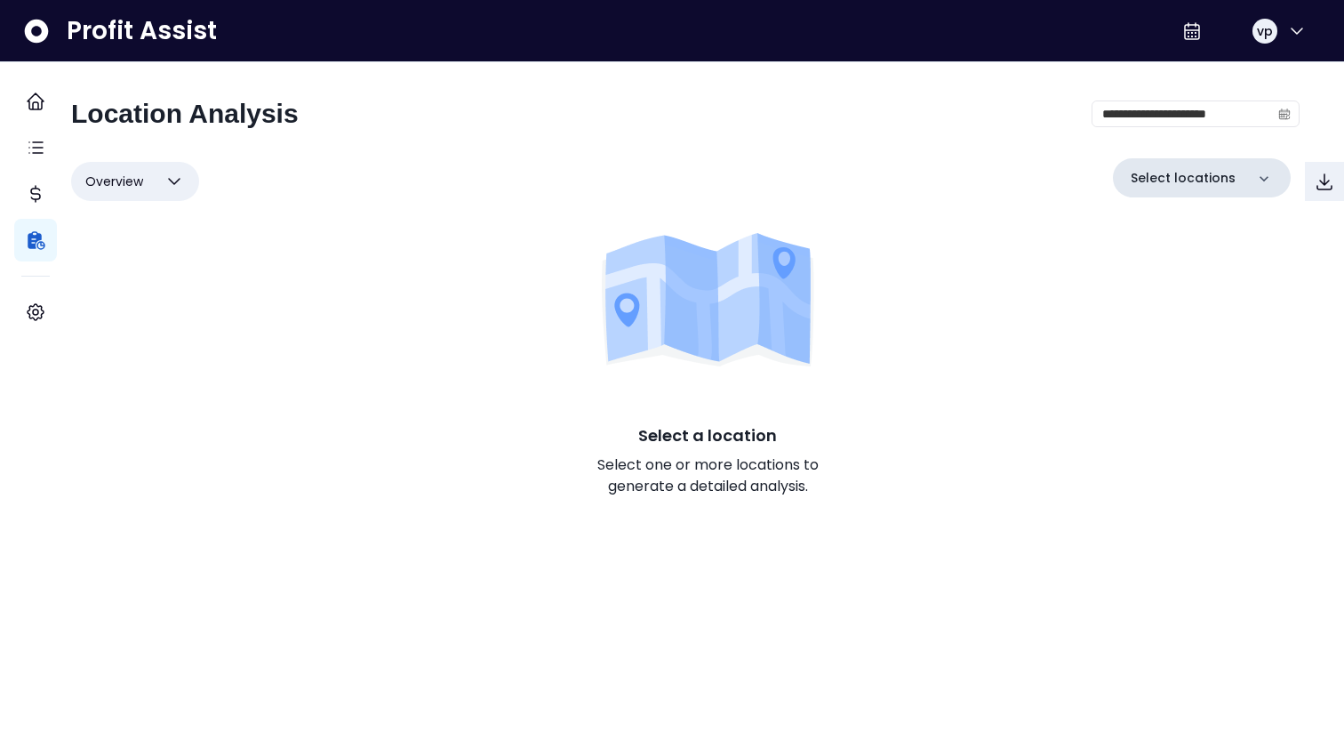
click at [1216, 178] on div "Select locations" at bounding box center [1202, 177] width 178 height 39
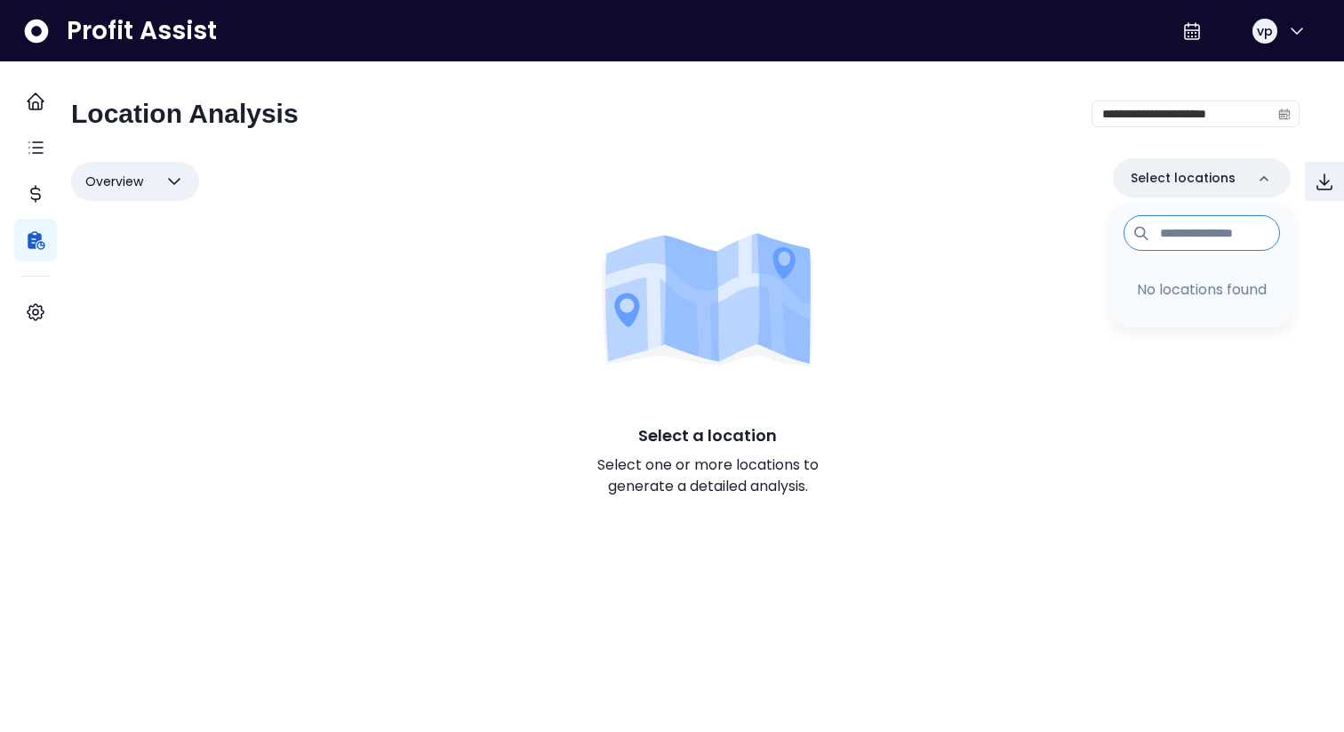
click at [1182, 282] on p "No locations found" at bounding box center [1202, 289] width 135 height 21
click at [1163, 243] on input at bounding box center [1202, 233] width 157 height 36
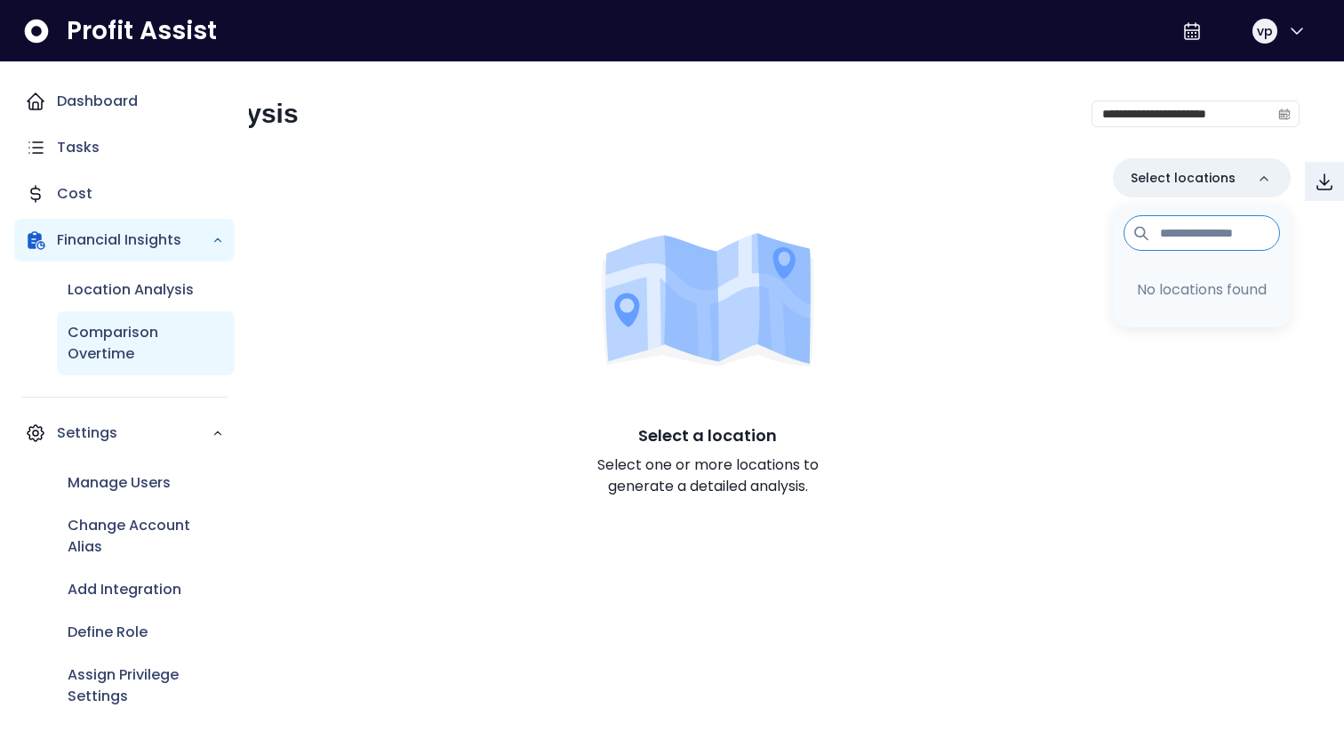
click at [121, 342] on p "Comparison Overtime" at bounding box center [146, 343] width 157 height 43
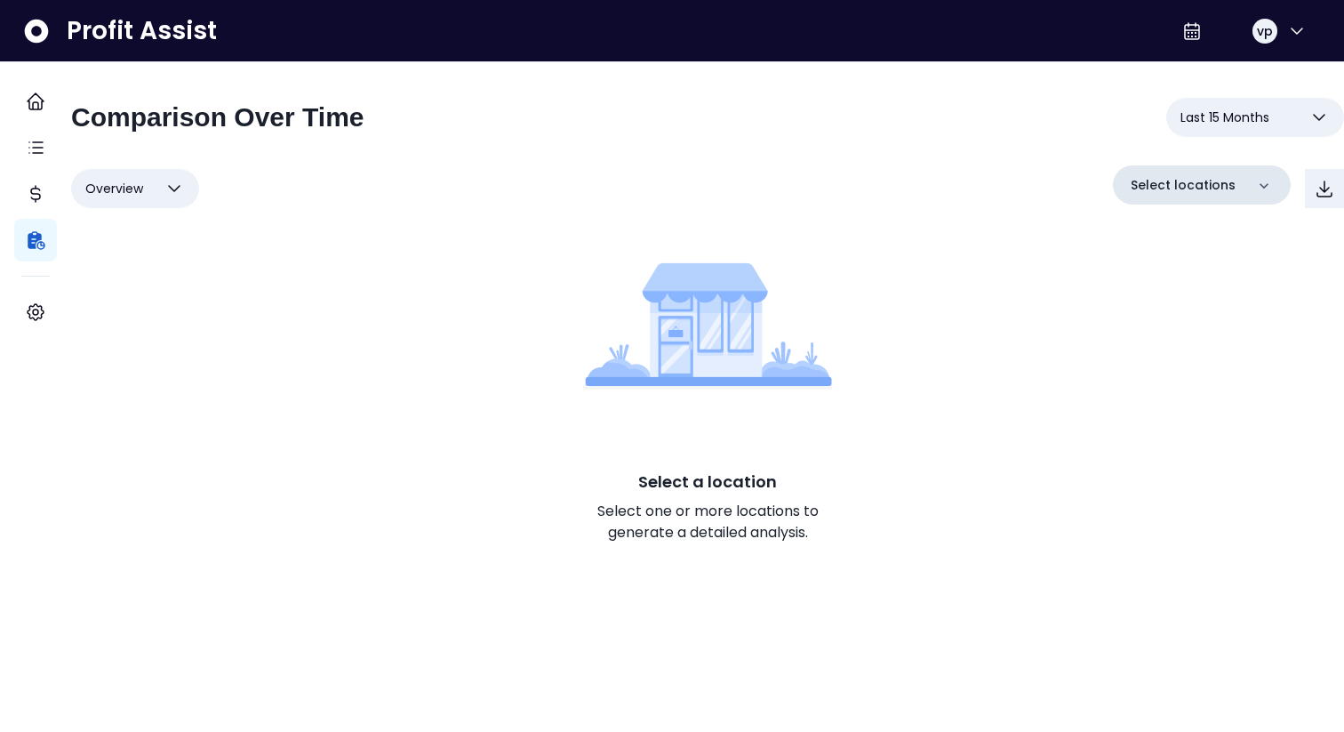
click at [1228, 172] on div "Select locations" at bounding box center [1202, 184] width 178 height 39
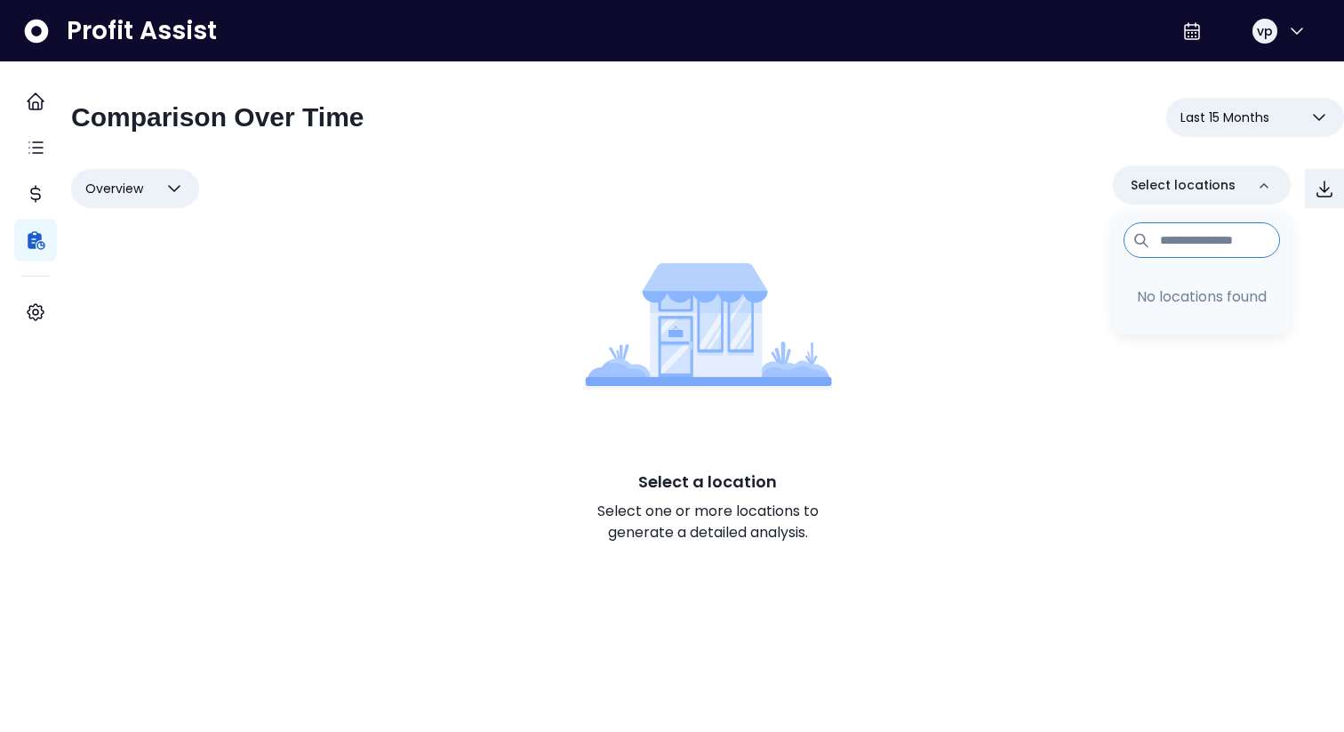
click at [1193, 238] on input at bounding box center [1202, 240] width 157 height 36
type input "**"
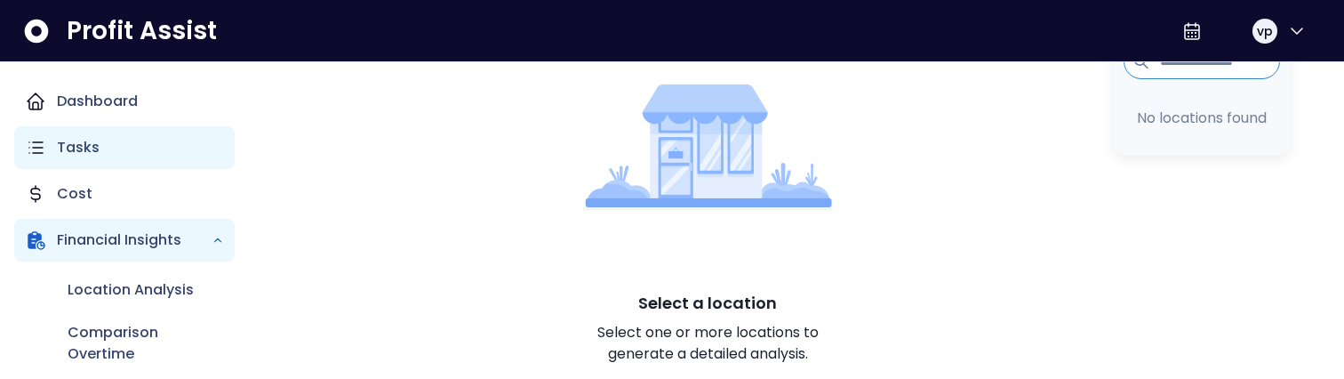
click at [67, 137] on p "Tasks" at bounding box center [78, 147] width 43 height 21
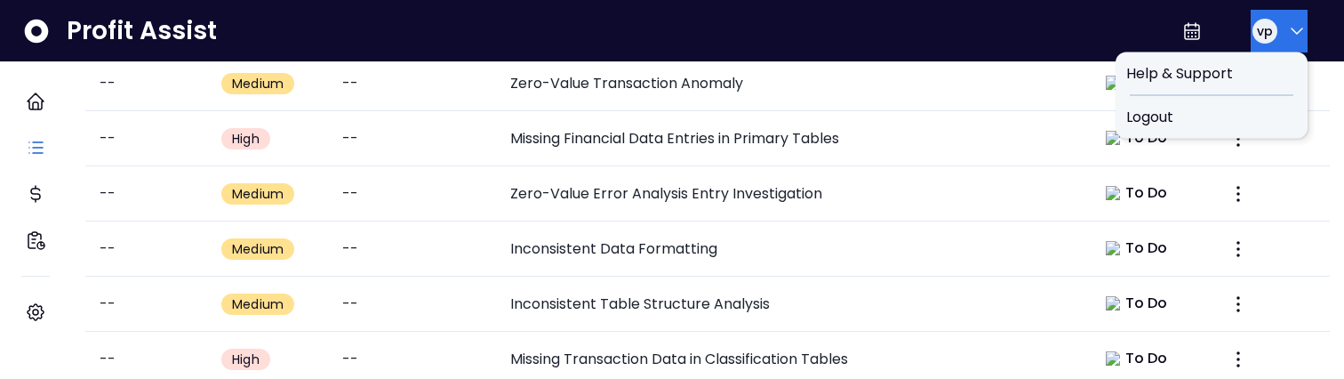
click at [1267, 42] on button "vp" at bounding box center [1279, 31] width 57 height 43
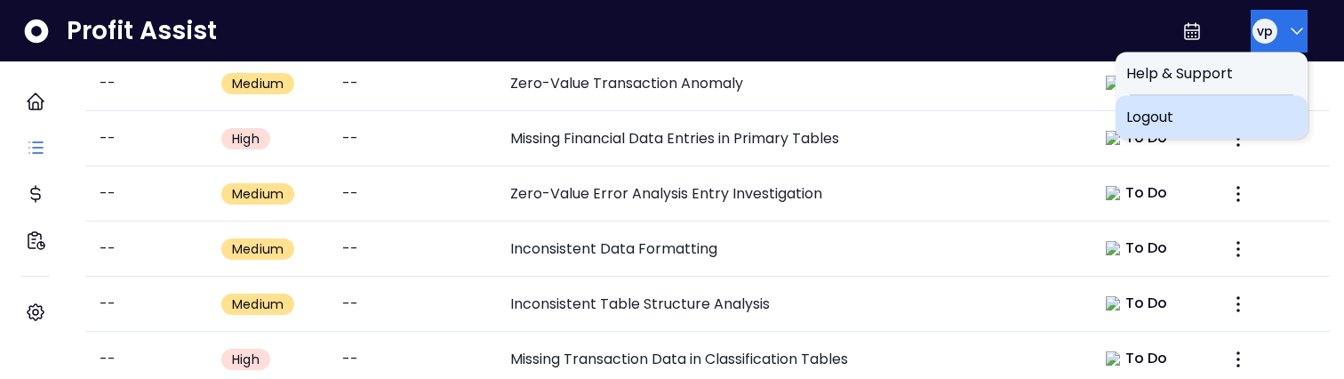
click at [1239, 107] on span "Logout" at bounding box center [1212, 117] width 171 height 21
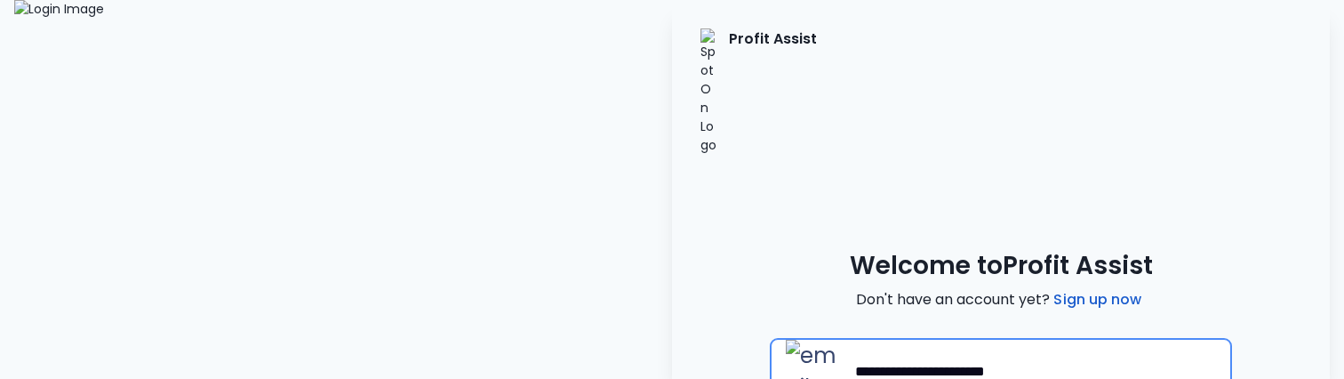
click at [953, 352] on input "**********" at bounding box center [1035, 371] width 361 height 39
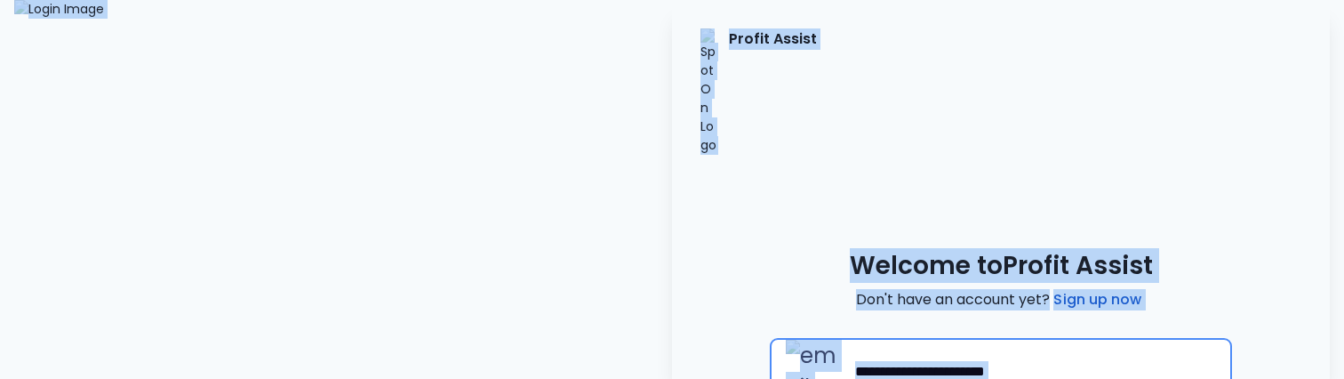
click at [953, 352] on input "**********" at bounding box center [1035, 371] width 361 height 39
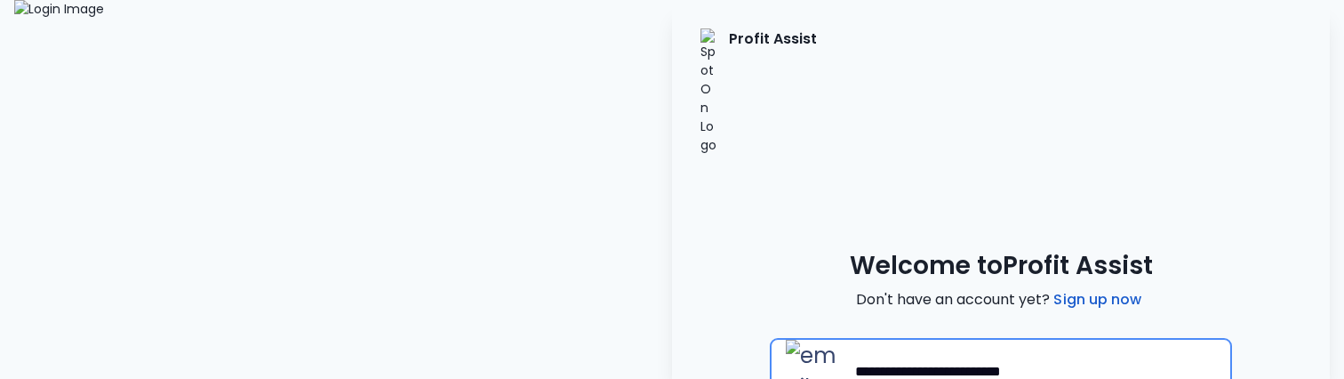
type input "**********"
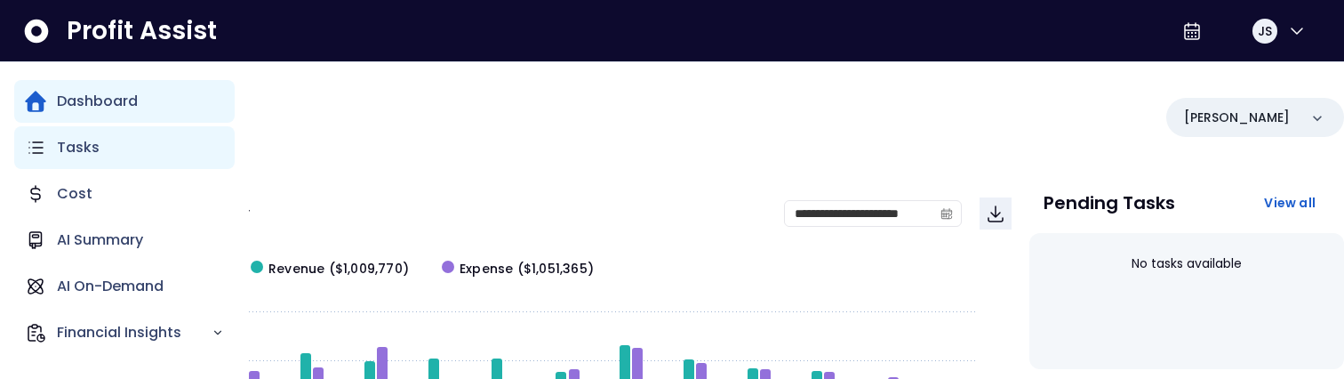
click at [53, 144] on div "Tasks" at bounding box center [124, 147] width 221 height 43
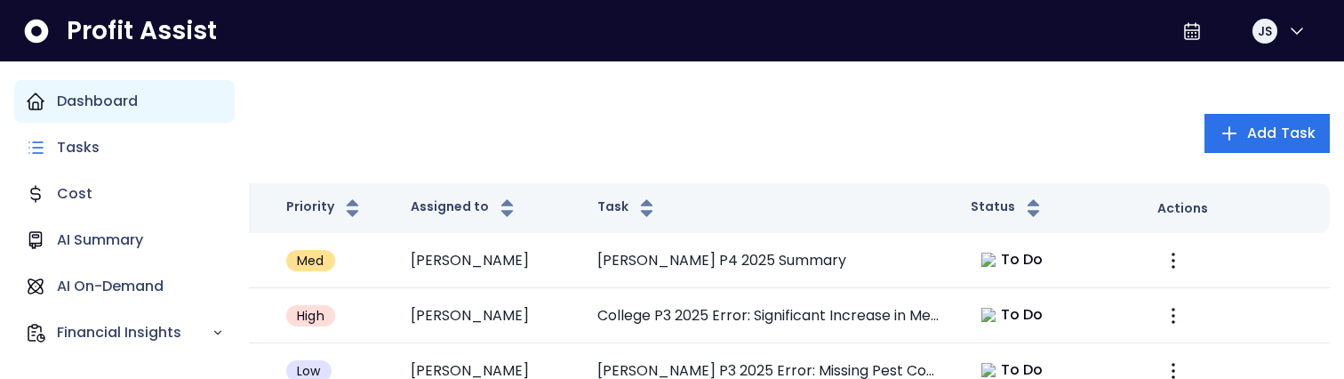
click at [100, 109] on p "Dashboard" at bounding box center [97, 101] width 81 height 21
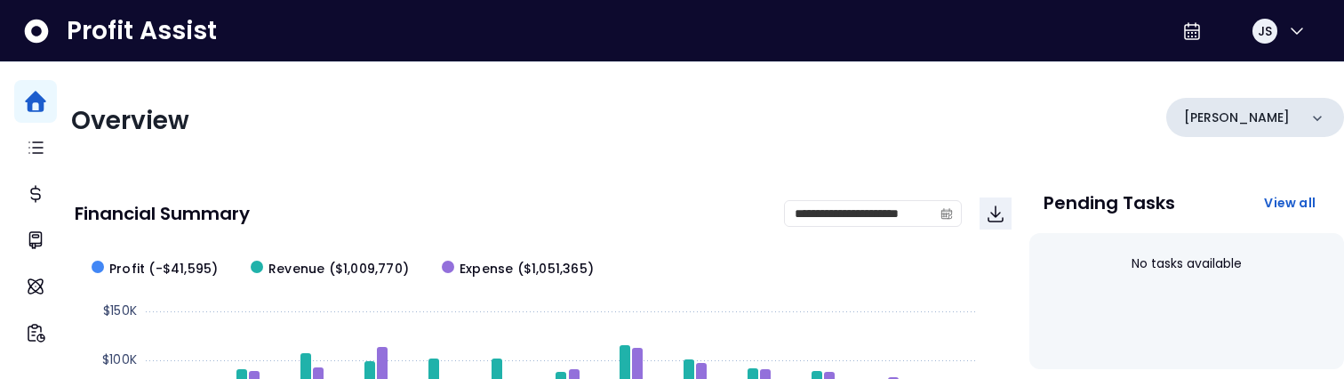
click at [1231, 124] on div "Danforth" at bounding box center [1256, 117] width 178 height 39
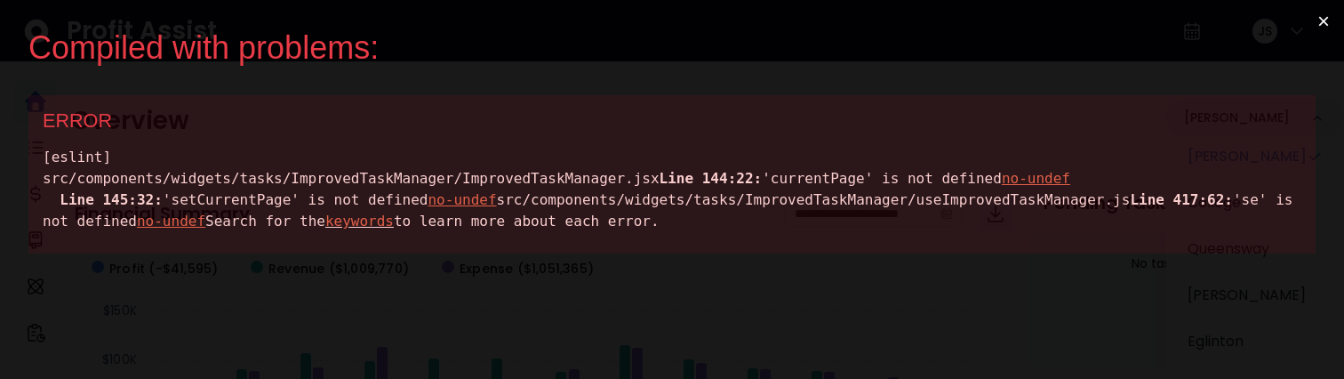
click at [258, 224] on div "[eslint] src/components/widgets/tasks/ImprovedTaskManager/ImprovedTaskManager.j…" at bounding box center [672, 189] width 1259 height 85
copy div "setCurrentPage"
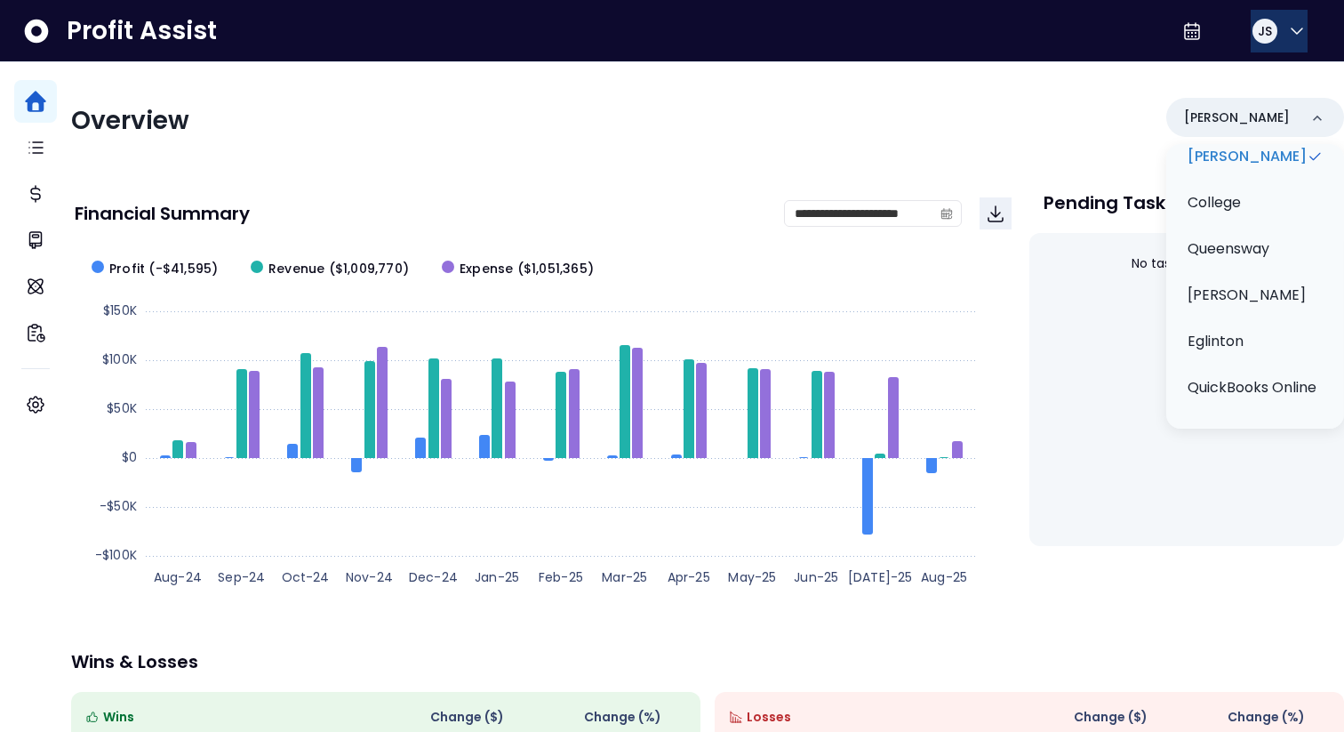
click at [1270, 35] on div "JS" at bounding box center [1265, 31] width 28 height 28
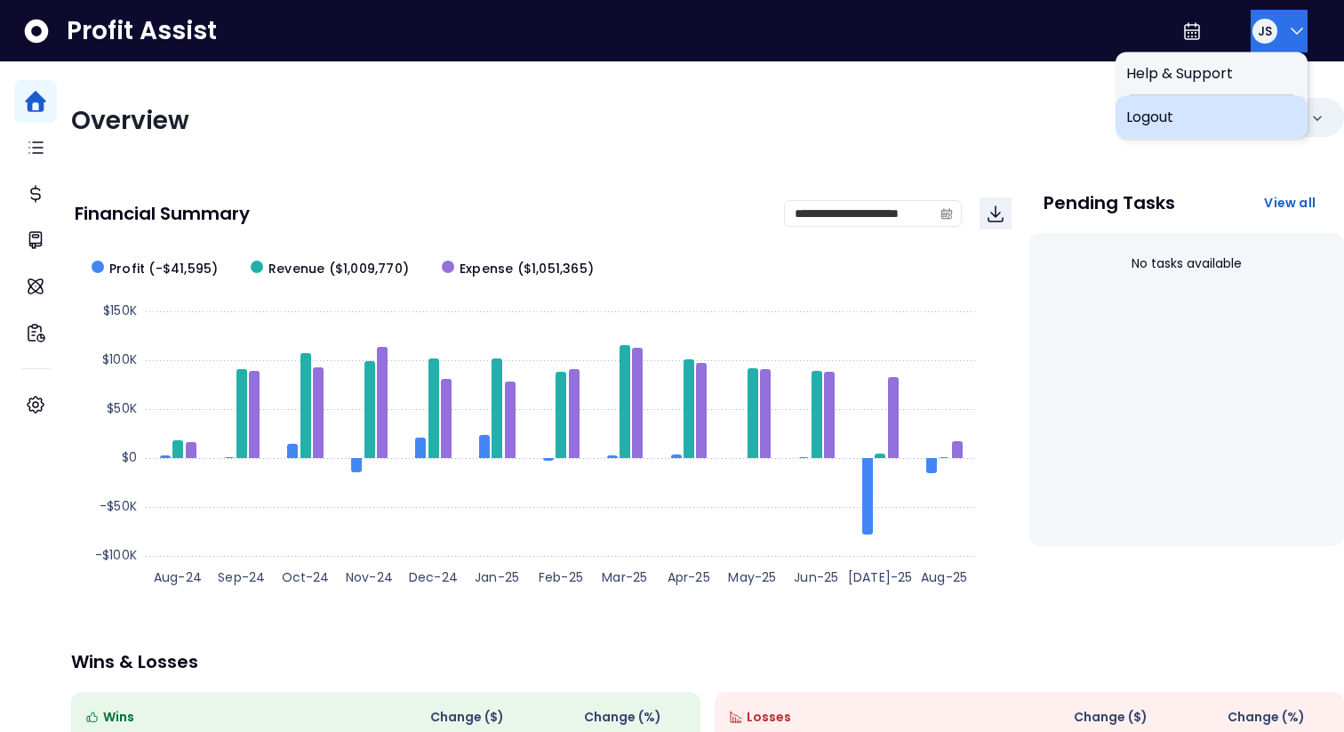
click at [1230, 118] on span "Logout" at bounding box center [1212, 117] width 171 height 21
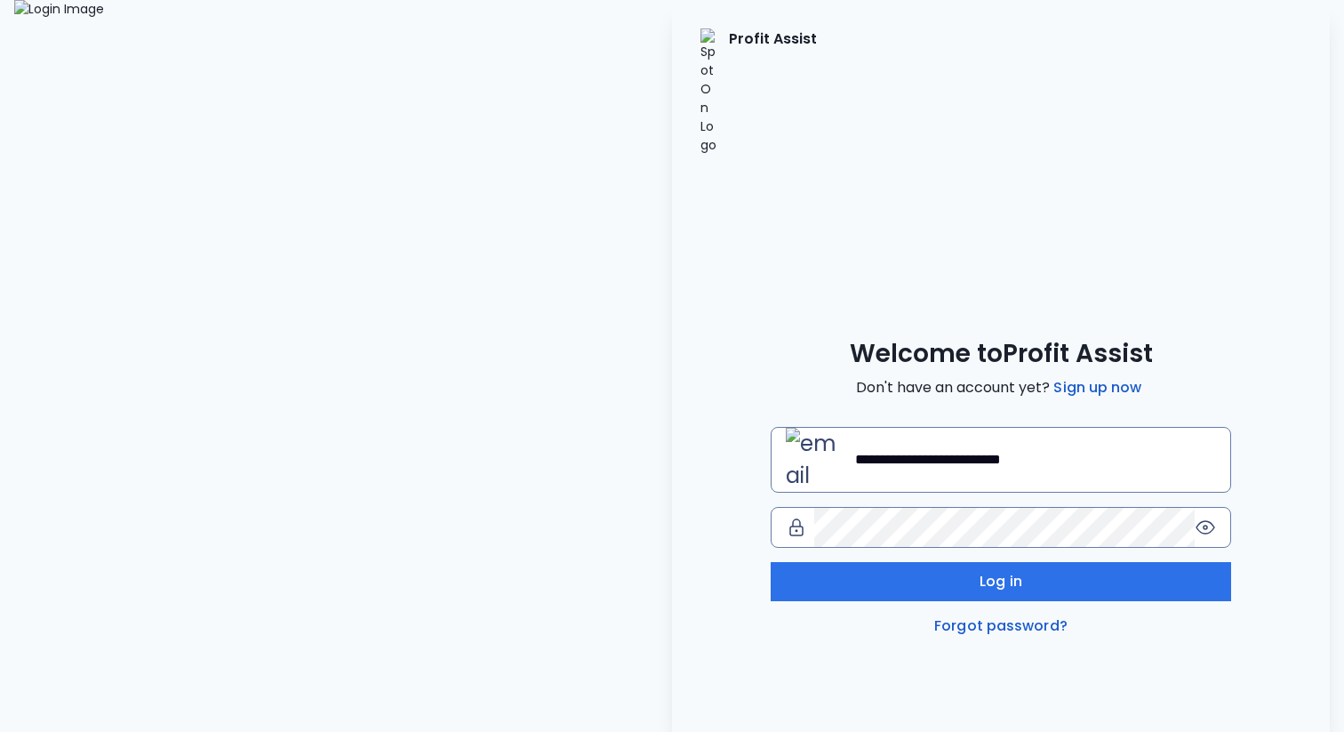
click at [954, 440] on input "**********" at bounding box center [1035, 459] width 361 height 39
type input "**********"
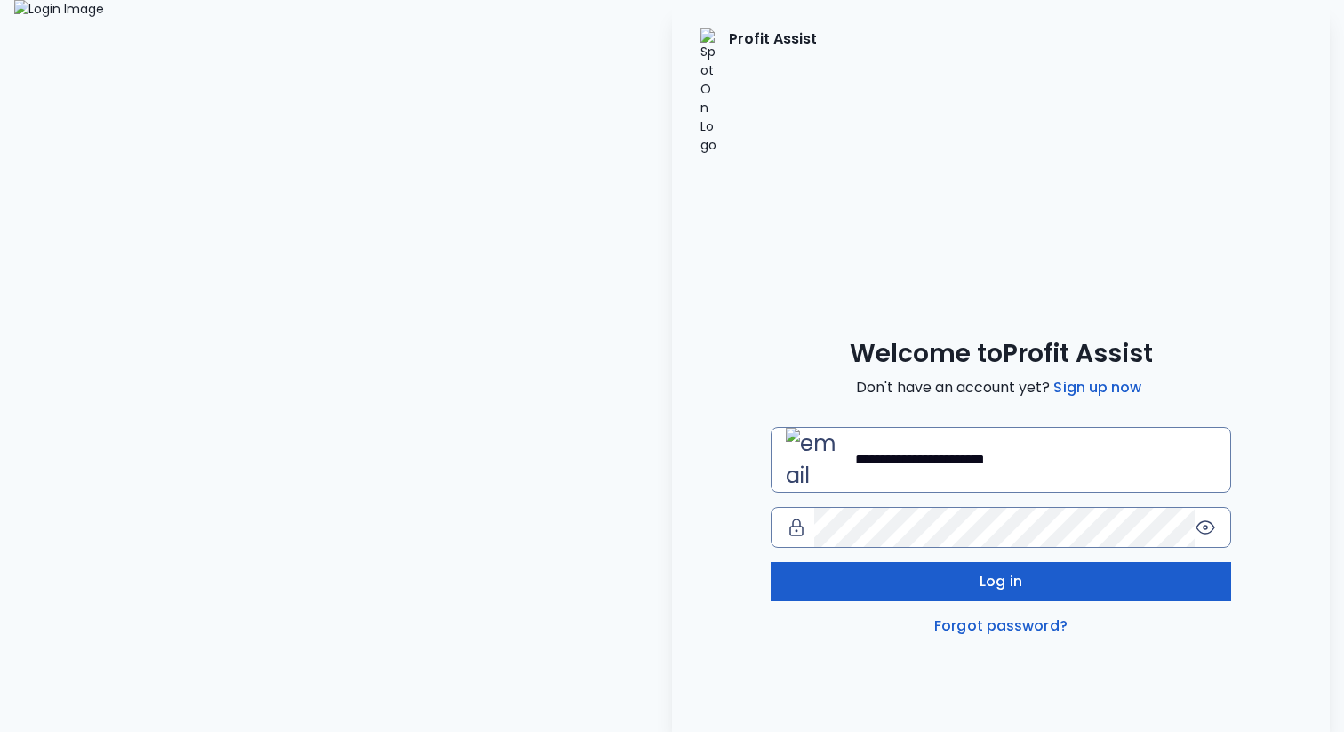
click at [922, 562] on button "Log in" at bounding box center [1001, 581] width 461 height 39
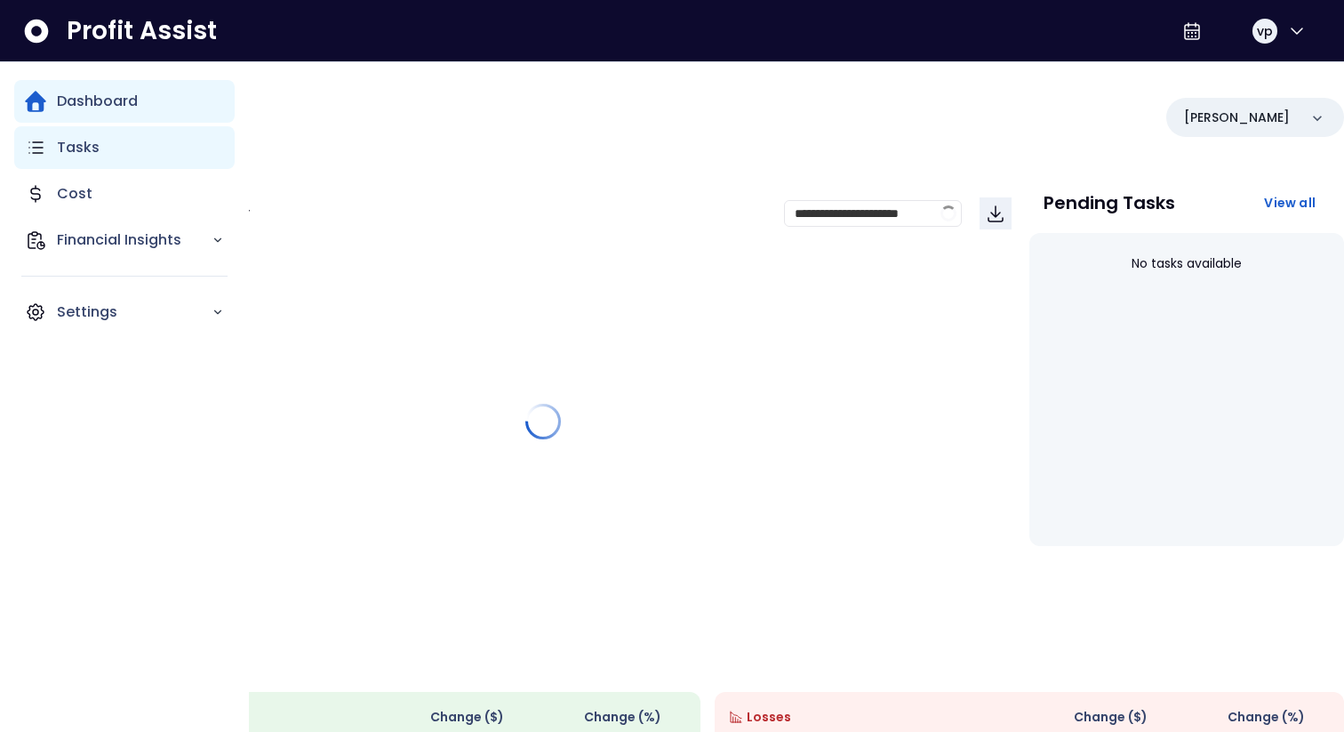
click at [71, 153] on p "Tasks" at bounding box center [78, 147] width 43 height 21
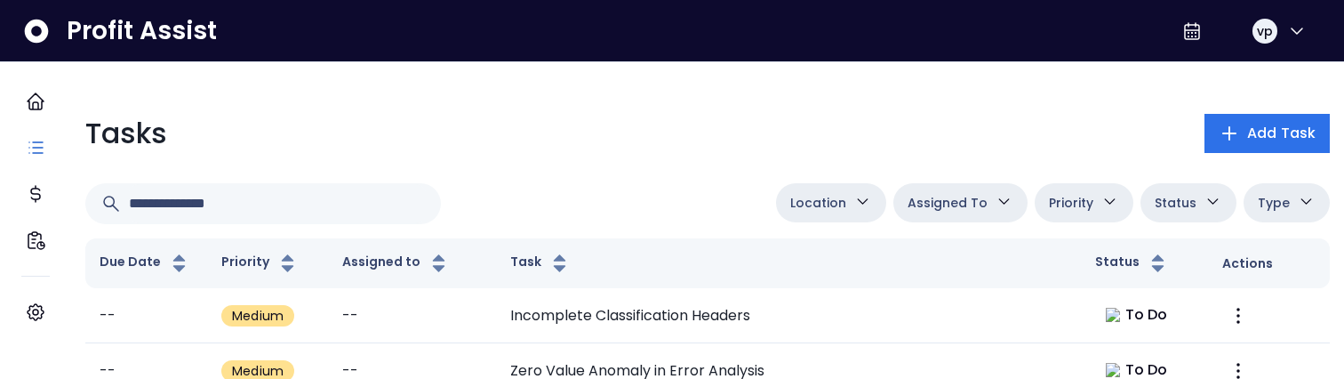
click at [839, 203] on button "Location" at bounding box center [831, 202] width 110 height 39
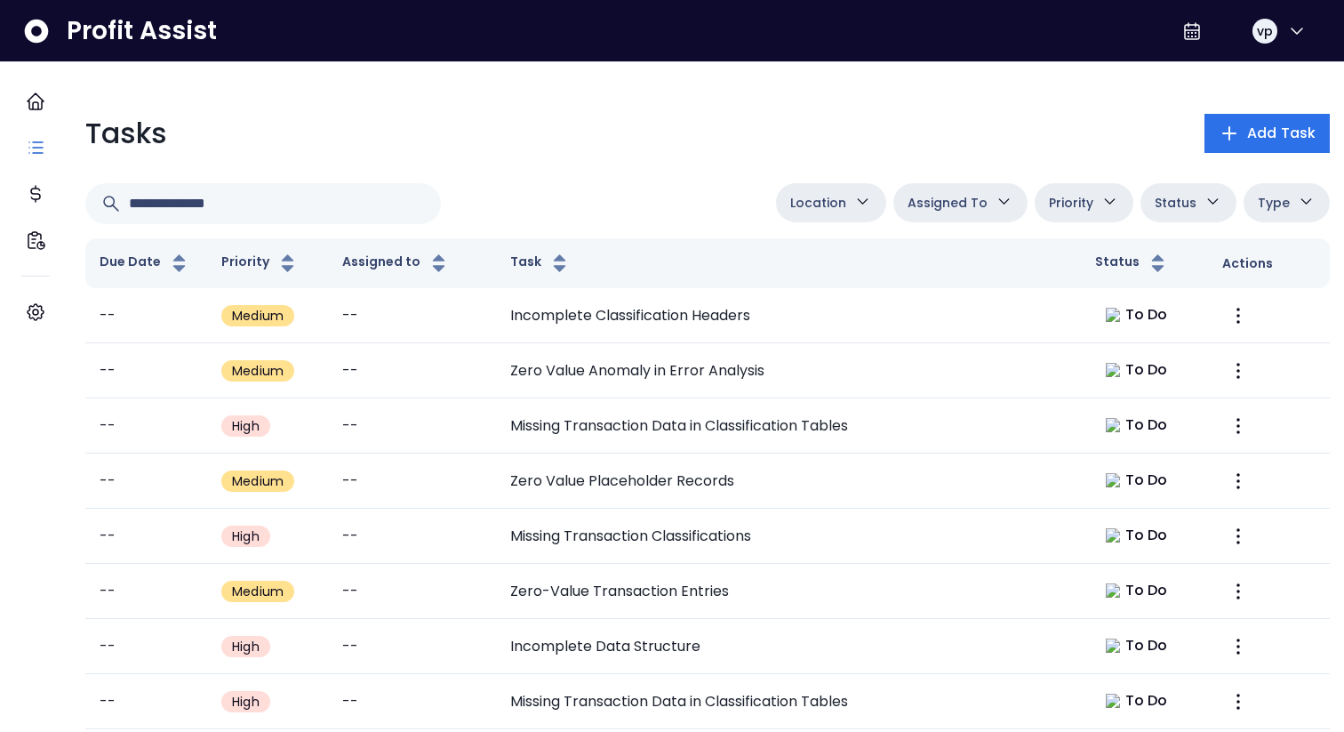
click at [822, 201] on span "Location" at bounding box center [819, 202] width 56 height 21
click at [837, 215] on button "Location" at bounding box center [831, 202] width 110 height 39
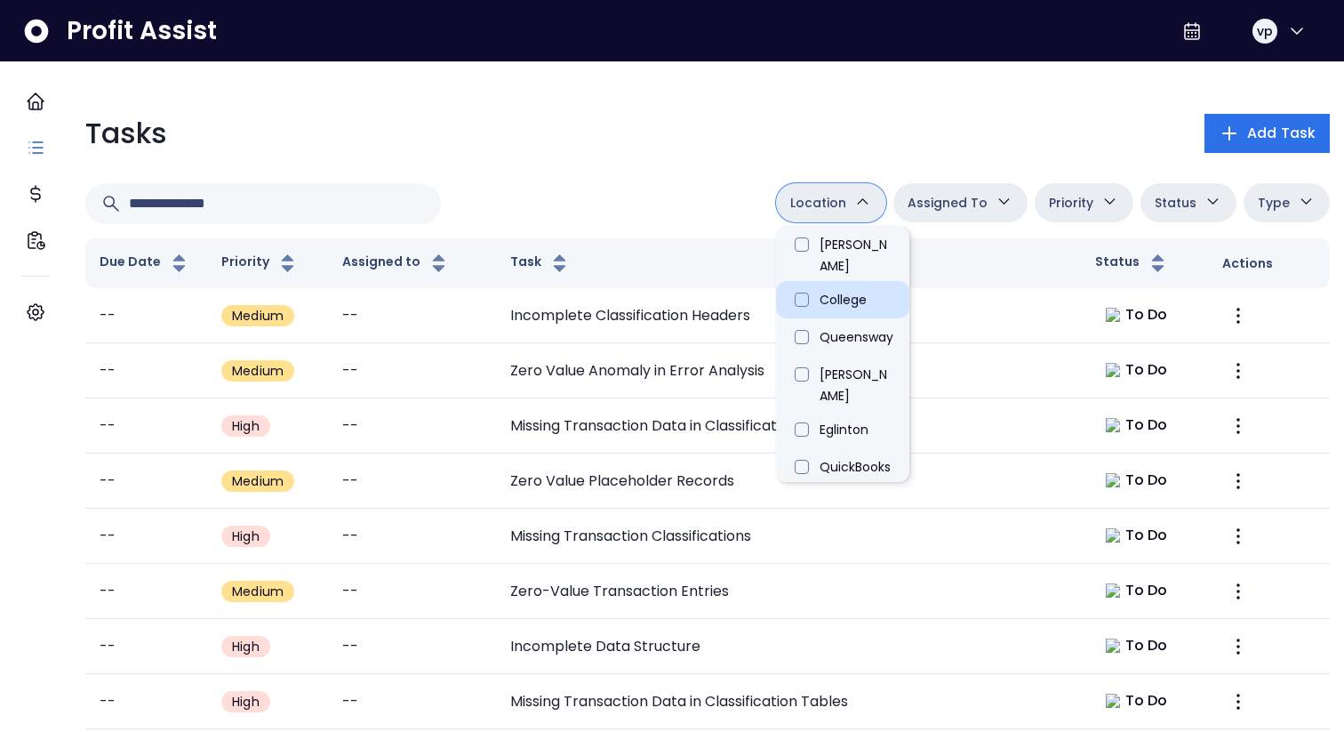
click at [842, 281] on li "College" at bounding box center [842, 299] width 133 height 37
type input "**********"
click at [842, 281] on li "College" at bounding box center [848, 299] width 133 height 37
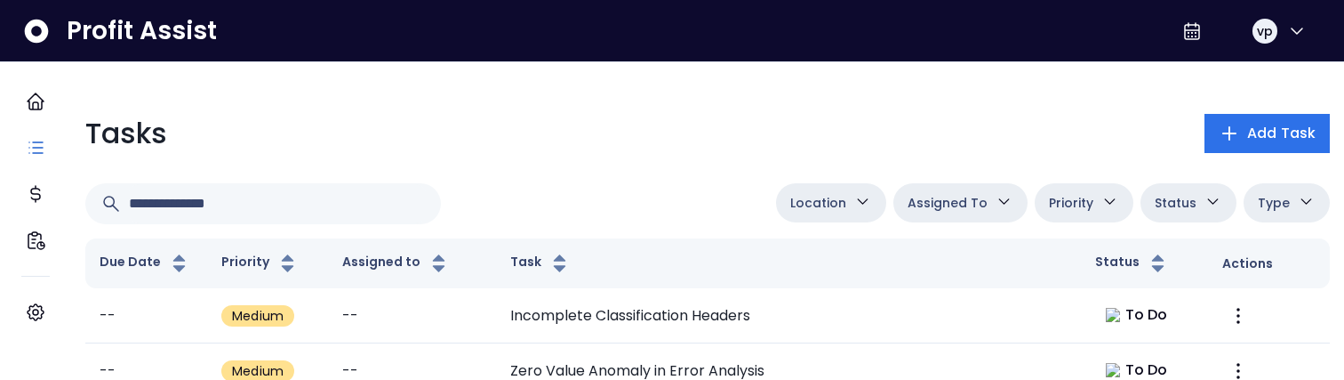
click at [815, 205] on span "Location" at bounding box center [819, 202] width 56 height 21
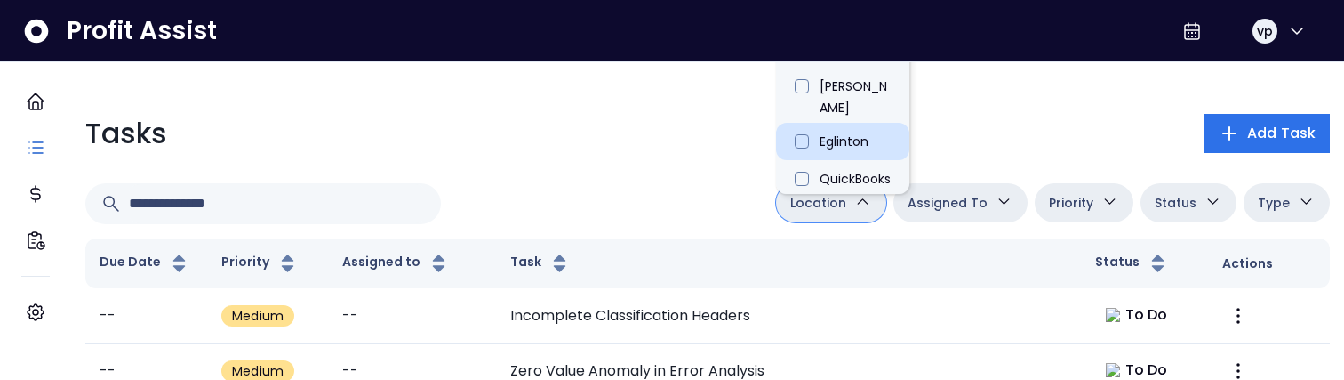
click at [827, 123] on li "Eglinton" at bounding box center [842, 141] width 133 height 37
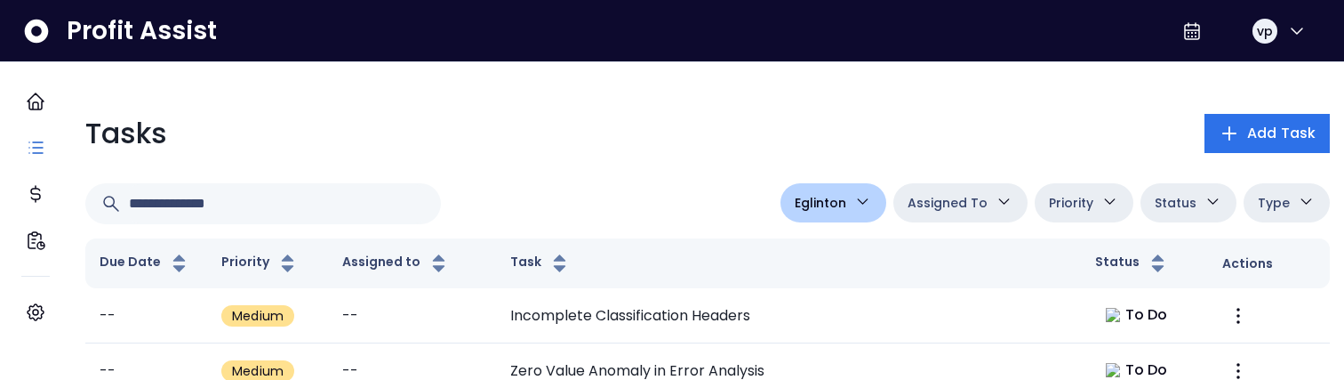
click at [854, 199] on icon "button" at bounding box center [863, 201] width 19 height 19
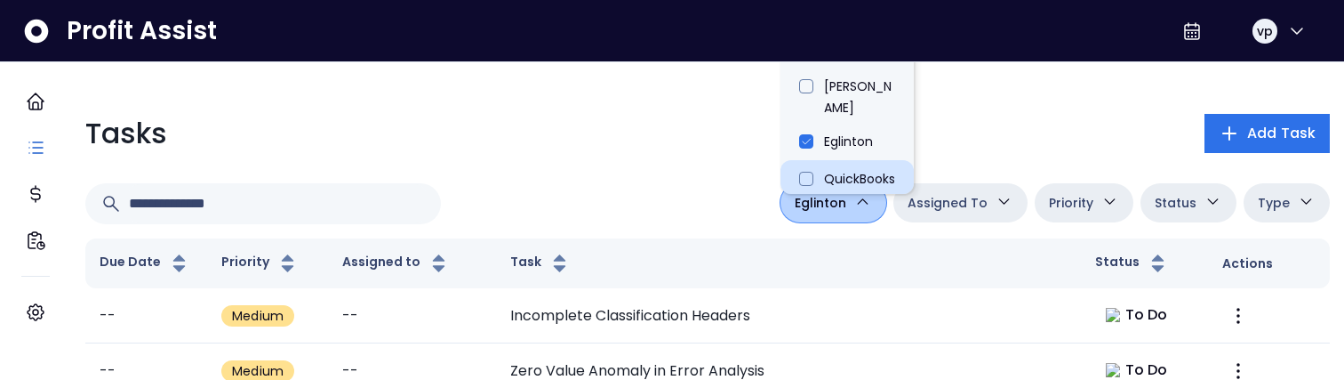
click at [843, 160] on li "QuickBooks Online" at bounding box center [847, 187] width 133 height 55
type input "**********"
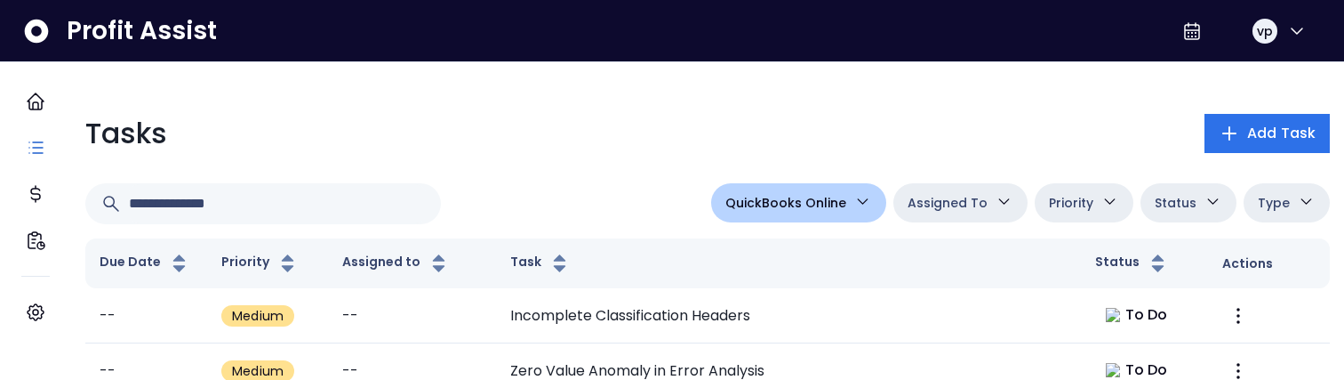
click at [827, 202] on span "QuickBooks Online" at bounding box center [786, 202] width 121 height 21
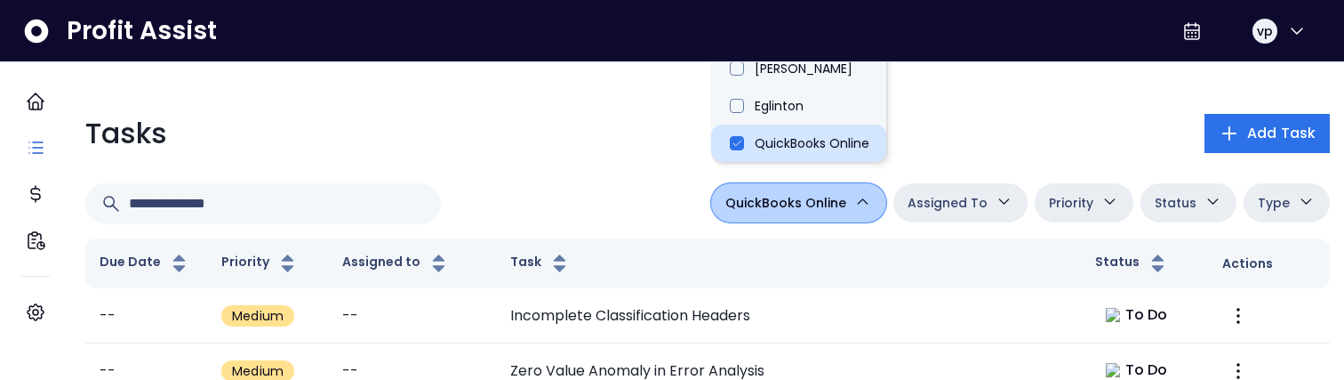
click at [783, 144] on li "QuickBooks Online" at bounding box center [798, 142] width 175 height 37
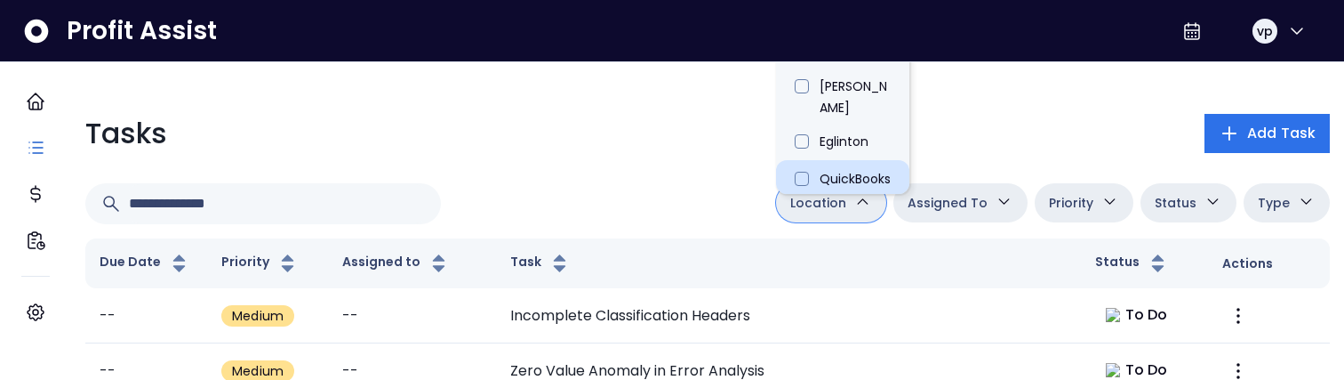
click at [810, 160] on li "QuickBooks Online" at bounding box center [842, 187] width 133 height 55
type input "**********"
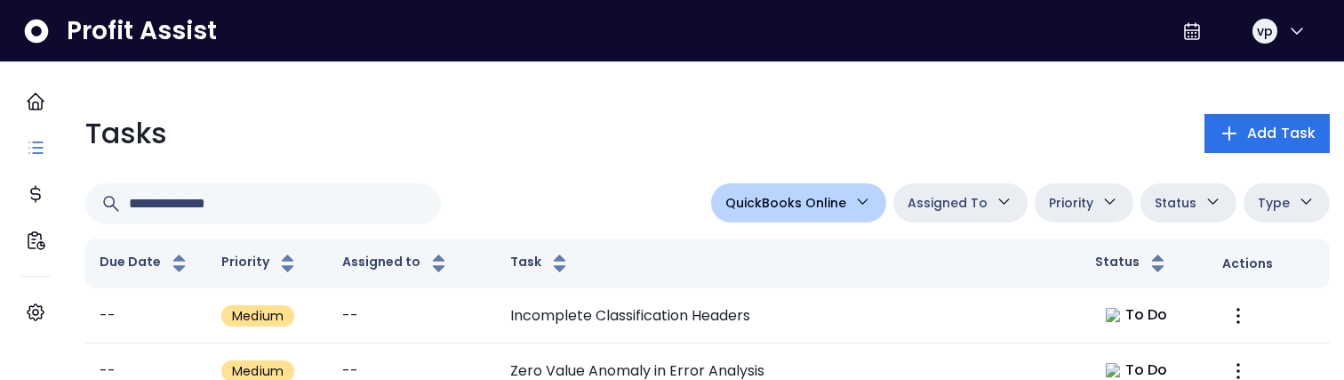
click at [813, 209] on span "QuickBooks Online" at bounding box center [786, 202] width 121 height 21
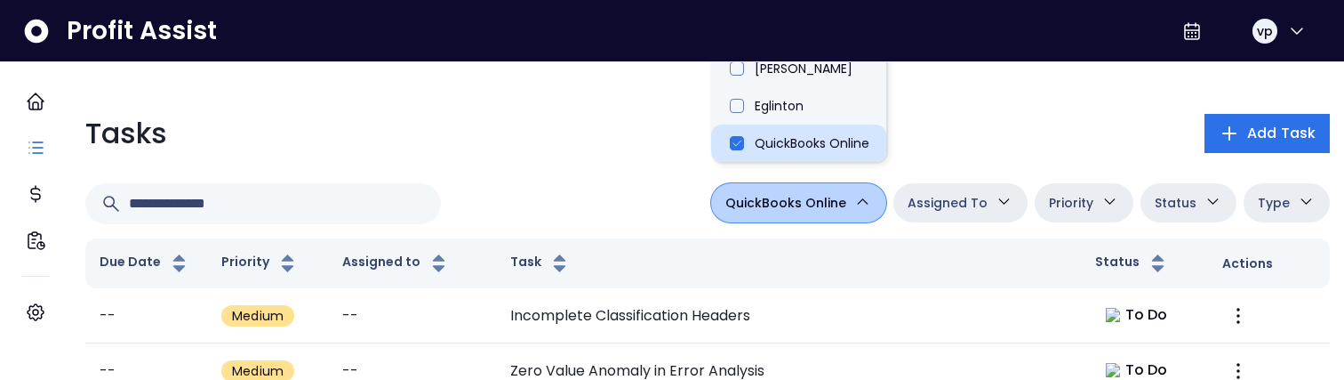
click at [771, 143] on li "QuickBooks Online" at bounding box center [798, 142] width 175 height 37
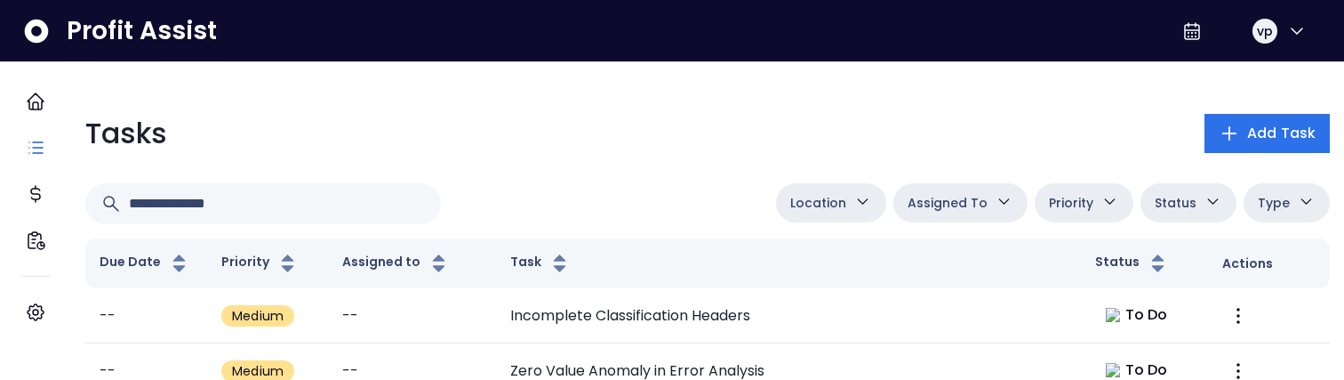
click at [834, 219] on button "Location" at bounding box center [831, 202] width 110 height 39
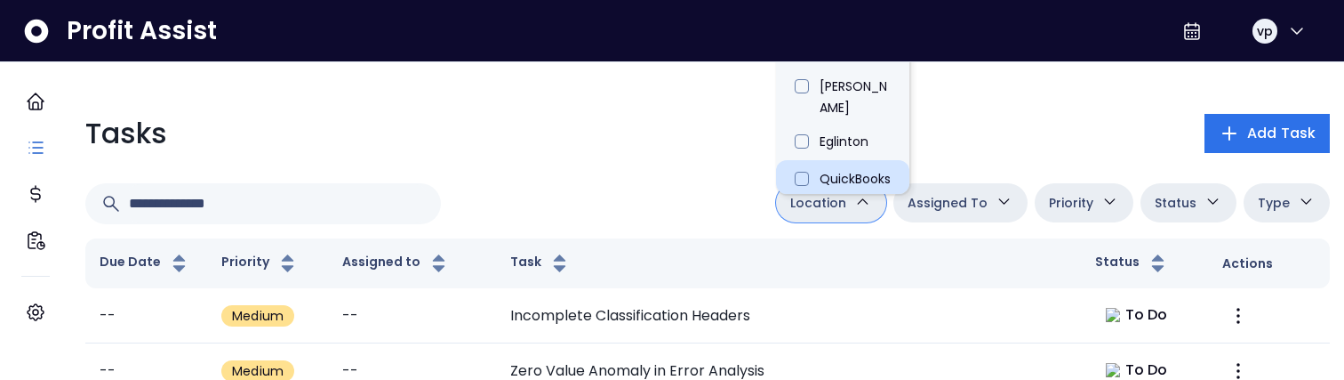
click at [835, 166] on li "QuickBooks Online" at bounding box center [842, 187] width 133 height 55
type input "**********"
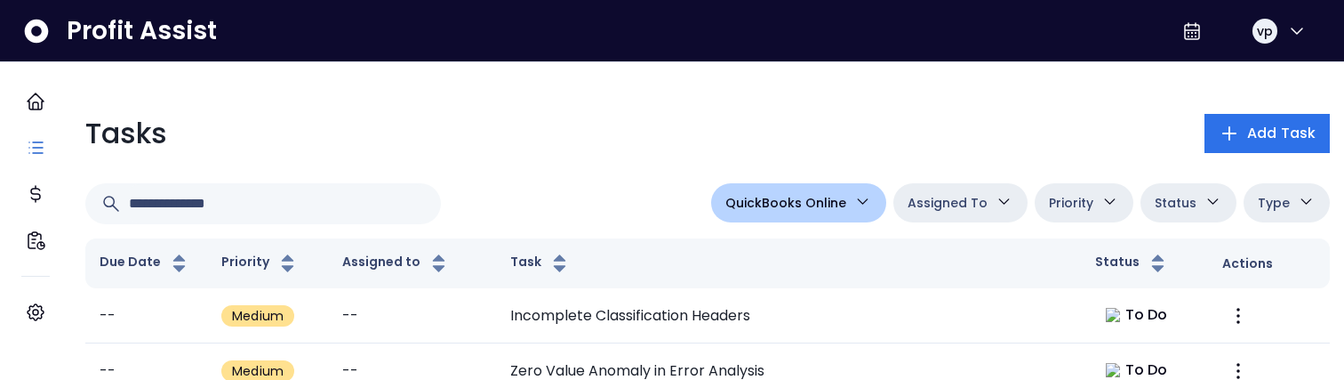
click at [493, 208] on div "**********" at bounding box center [707, 203] width 1245 height 41
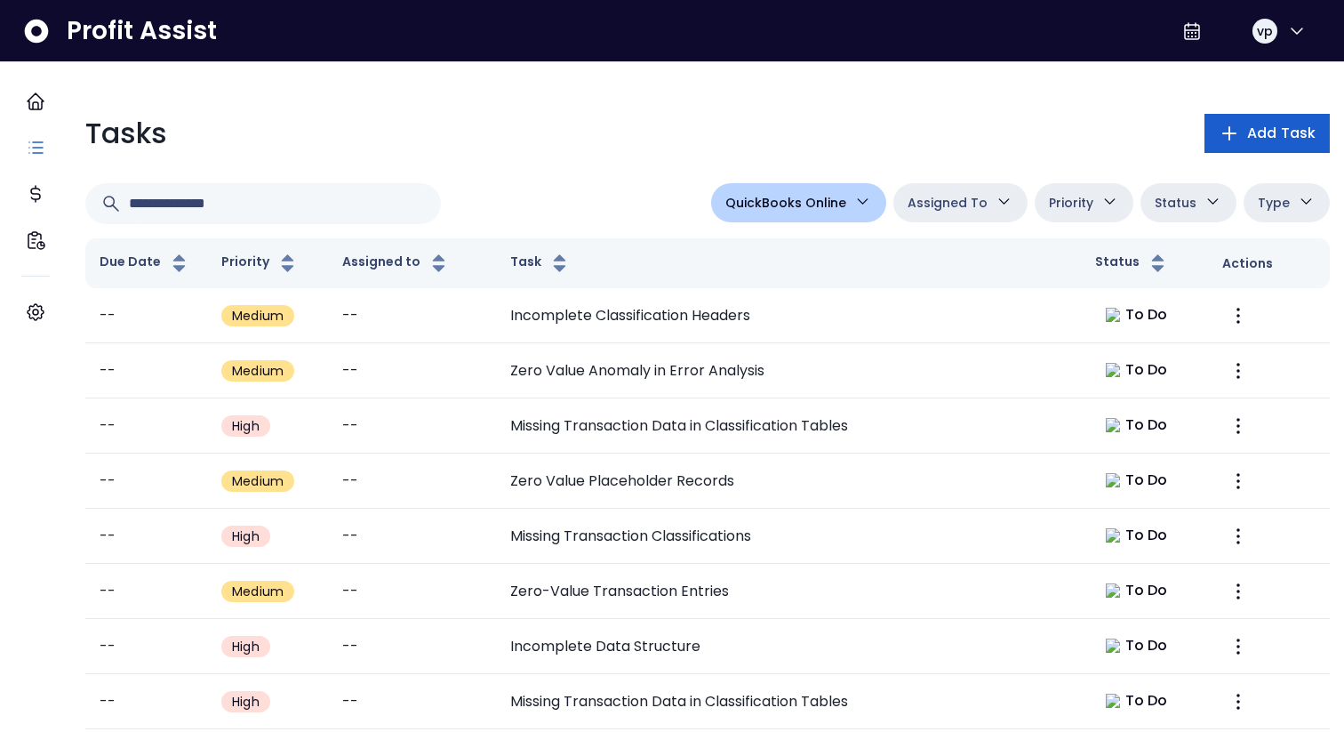
click at [1248, 136] on span "Add Task" at bounding box center [1282, 133] width 68 height 21
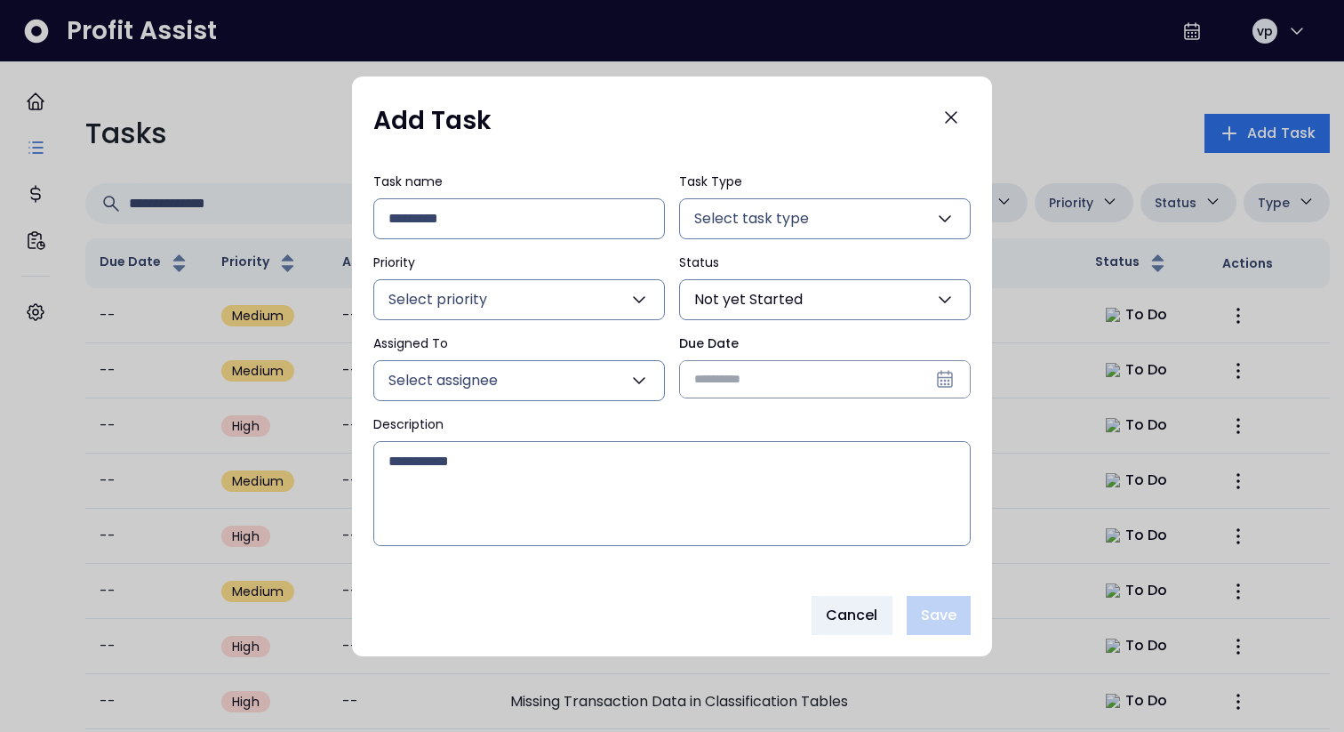
click at [775, 393] on input "Due Date" at bounding box center [825, 379] width 290 height 36
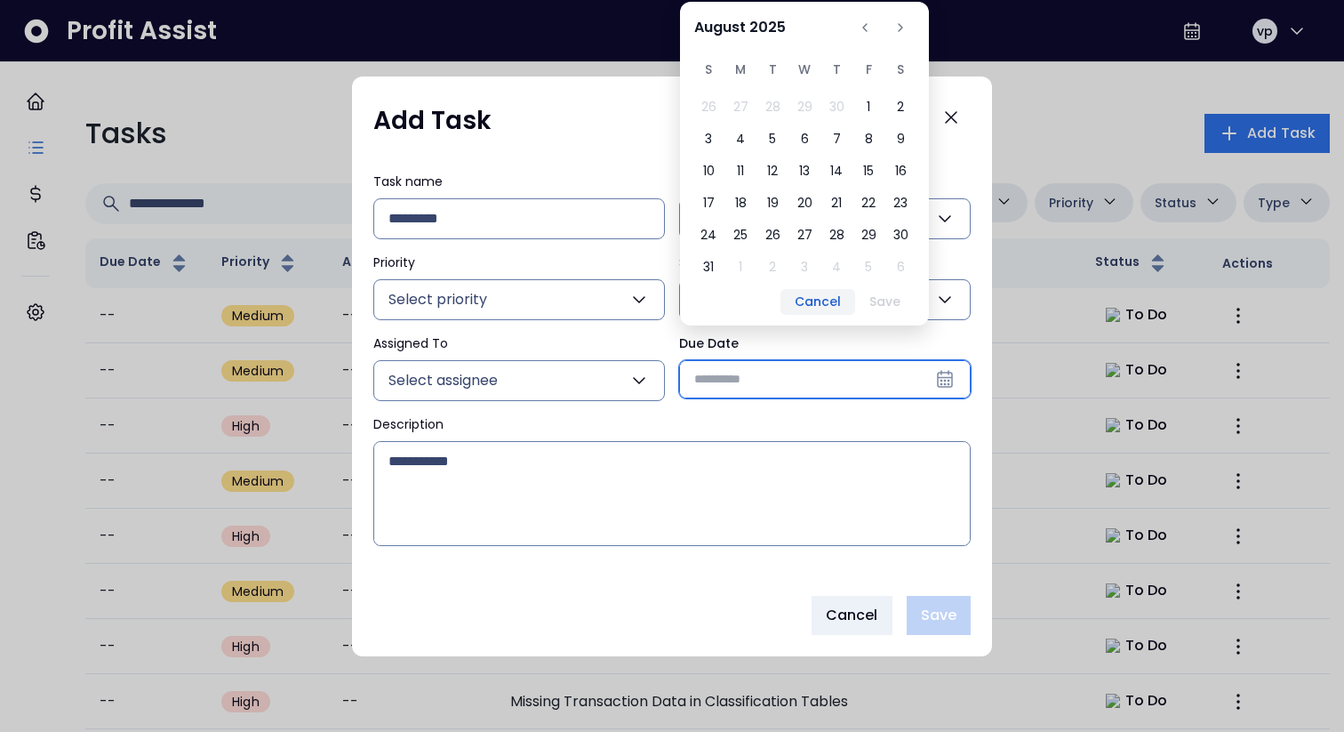
click at [824, 300] on button "Cancel" at bounding box center [818, 302] width 75 height 26
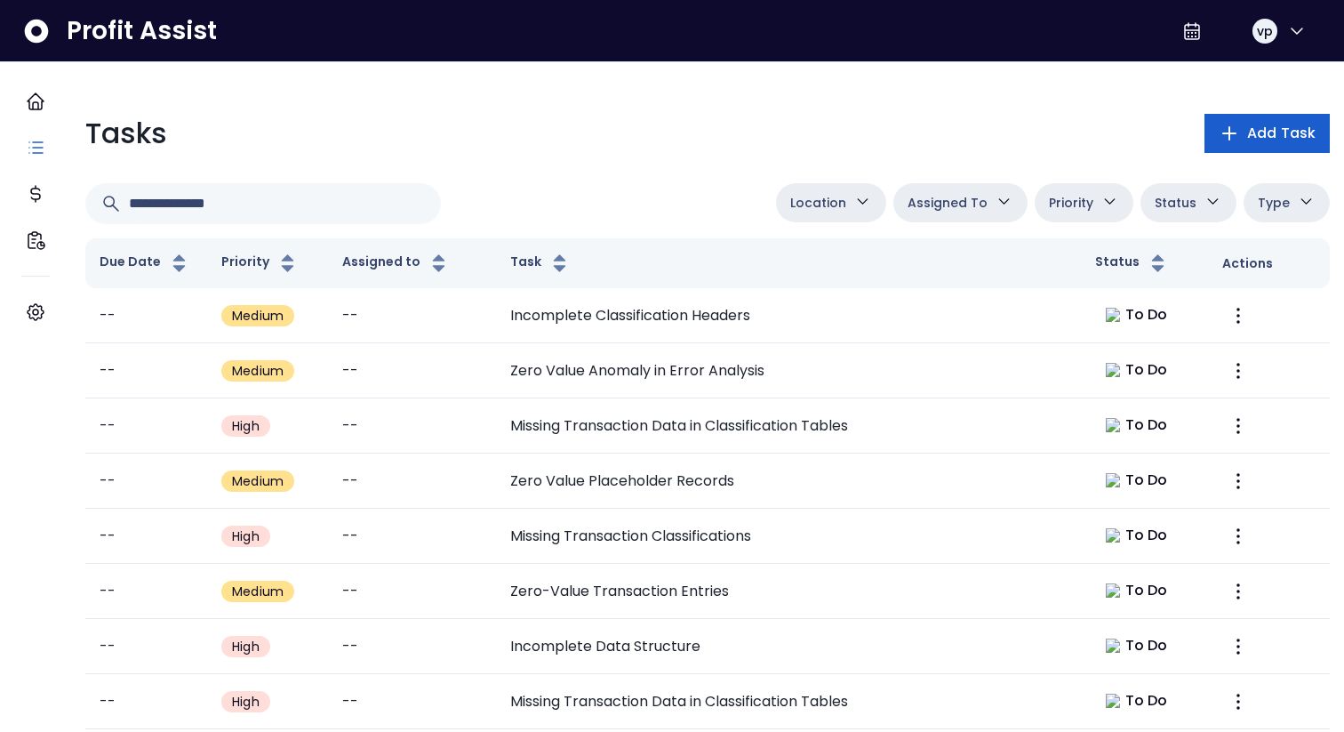
click at [1232, 148] on button "Add Task" at bounding box center [1267, 133] width 125 height 39
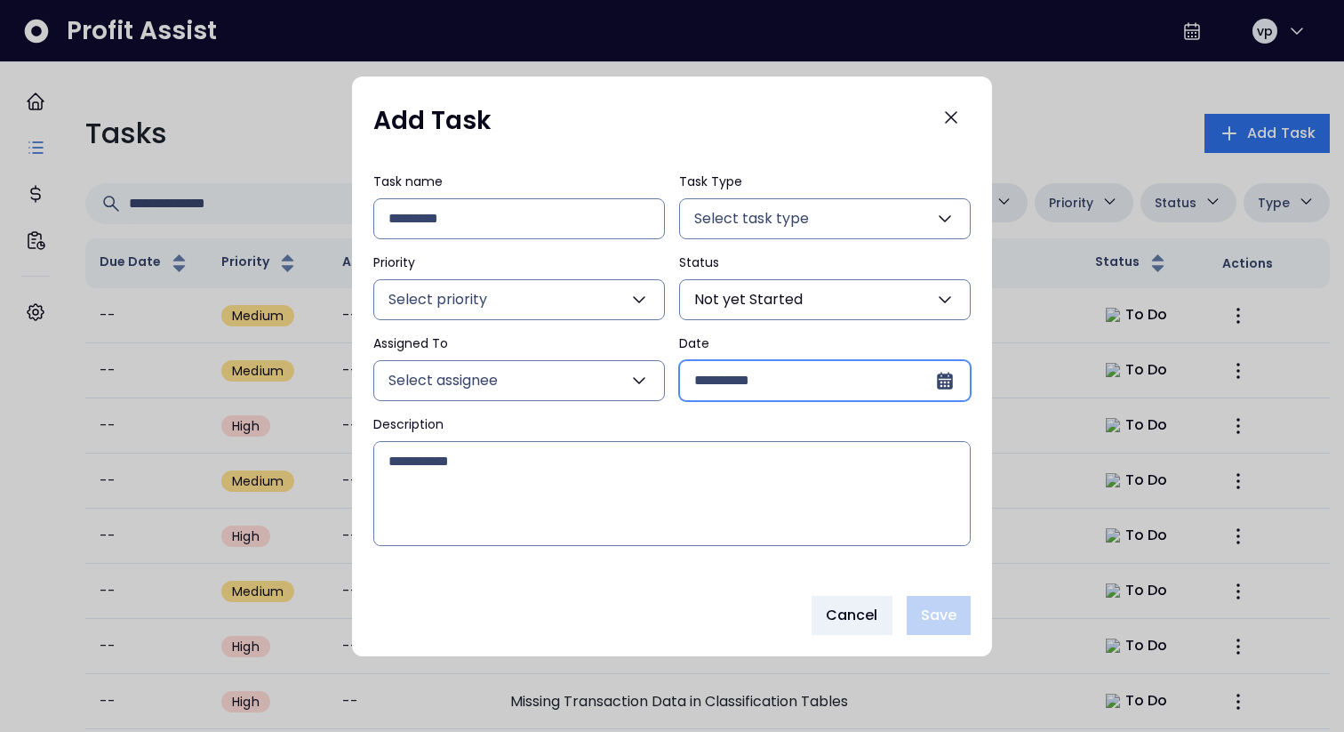
click at [871, 390] on input "Date" at bounding box center [814, 380] width 240 height 39
click at [852, 381] on input "Date" at bounding box center [814, 380] width 240 height 39
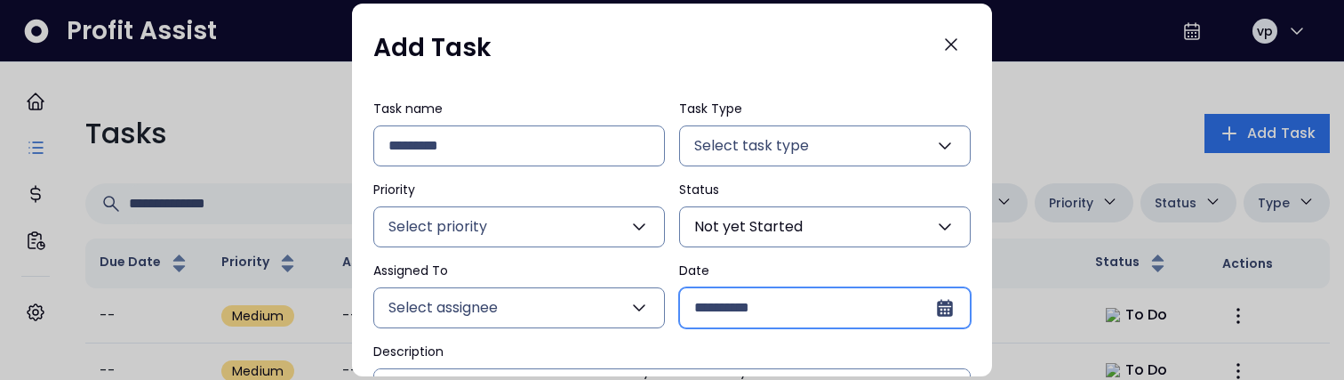
click at [890, 301] on input "Date" at bounding box center [814, 307] width 240 height 39
click at [937, 314] on icon at bounding box center [945, 308] width 16 height 17
click at [996, 229] on div at bounding box center [672, 190] width 1344 height 380
click at [876, 316] on input "Date" at bounding box center [814, 307] width 240 height 39
click at [783, 308] on input "Date" at bounding box center [814, 307] width 240 height 39
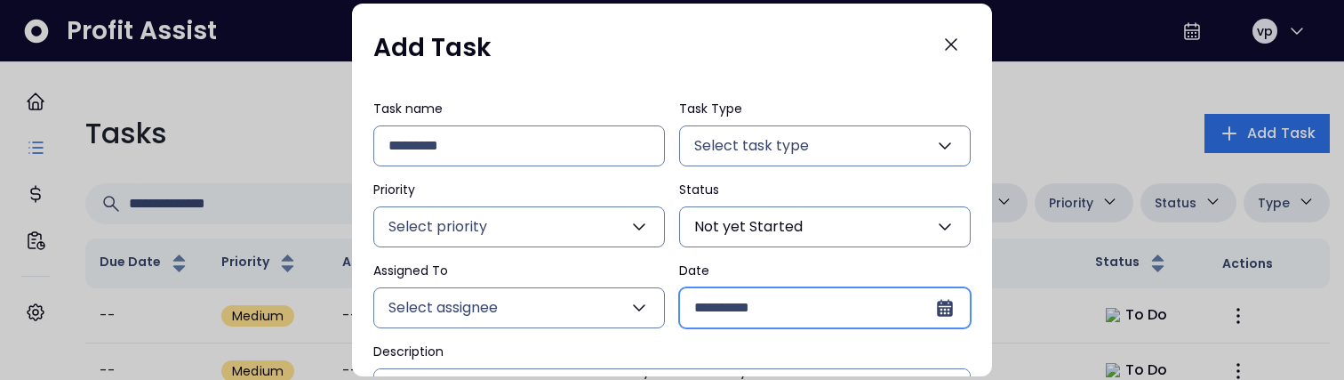
click at [839, 310] on input "Date" at bounding box center [814, 307] width 240 height 39
click at [879, 314] on input "Date" at bounding box center [814, 307] width 240 height 39
click at [734, 306] on input "Date" at bounding box center [814, 307] width 240 height 39
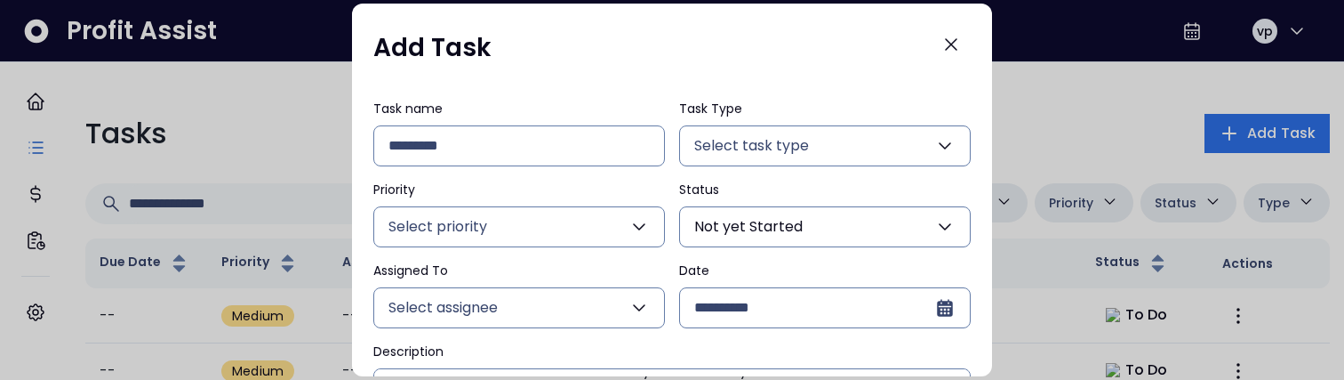
click at [845, 284] on div "Date" at bounding box center [825, 294] width 292 height 67
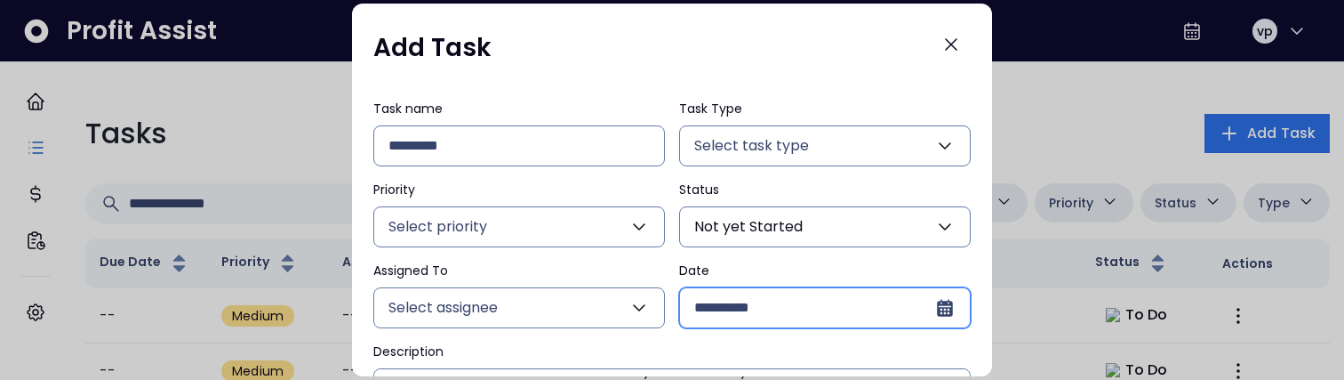
click at [825, 309] on input "Date" at bounding box center [814, 307] width 240 height 39
click at [713, 322] on input "Date" at bounding box center [814, 307] width 240 height 39
click at [784, 315] on input "Date" at bounding box center [814, 307] width 240 height 39
click at [743, 293] on input "Date" at bounding box center [814, 307] width 240 height 39
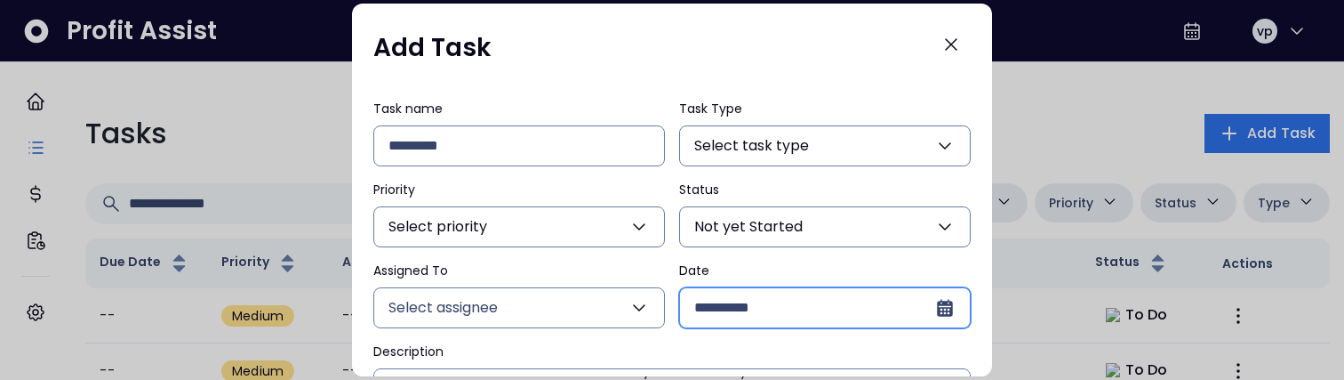
click at [821, 290] on input "Date" at bounding box center [814, 307] width 240 height 39
click at [833, 302] on input "Date" at bounding box center [814, 307] width 240 height 39
click at [871, 311] on input "Date" at bounding box center [814, 307] width 240 height 39
click at [774, 312] on input "Date" at bounding box center [814, 307] width 240 height 39
click at [860, 305] on input "Date" at bounding box center [814, 307] width 240 height 39
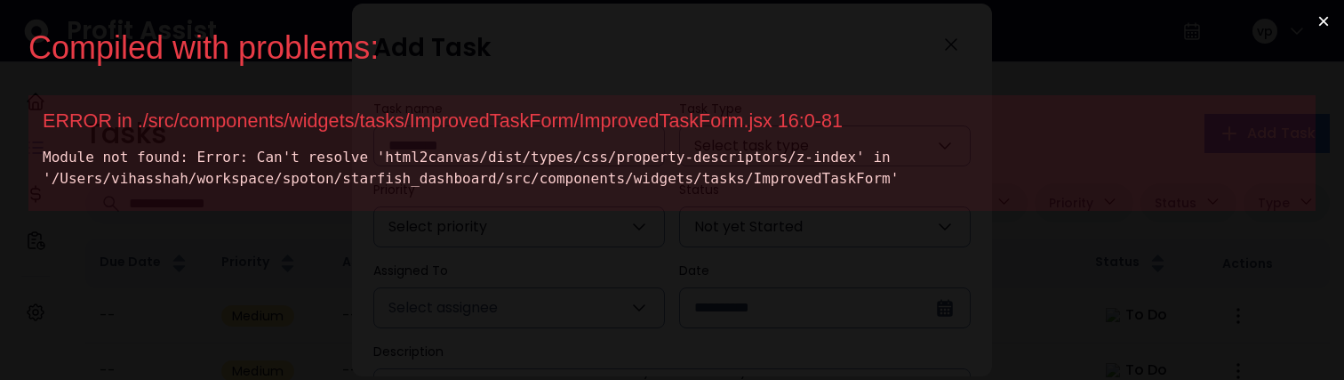
click at [616, 291] on div "Compiled with problems: × ERROR in ./src/components/widgets/tasks/ImprovedTaskF…" at bounding box center [672, 190] width 1344 height 380
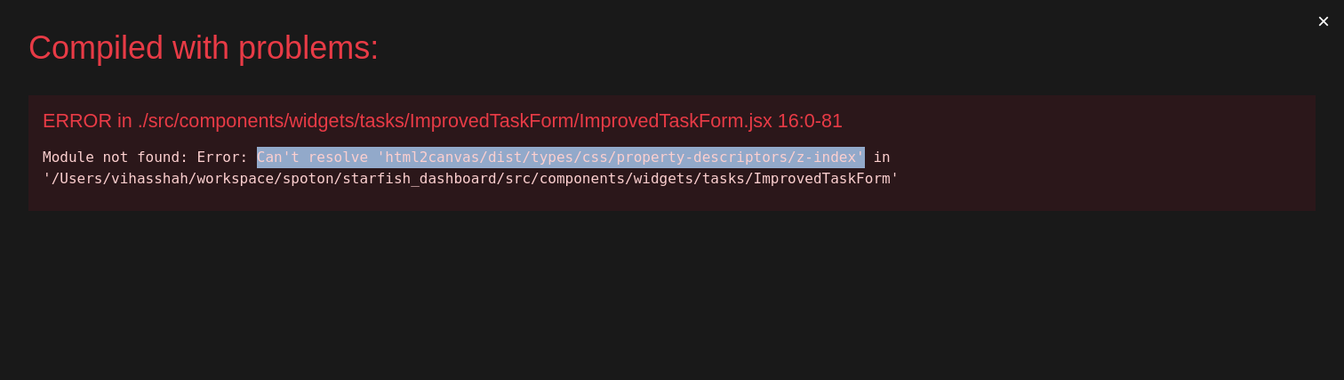
drag, startPoint x: 254, startPoint y: 158, endPoint x: 861, endPoint y: 152, distance: 606.5
click at [861, 152] on div "Module not found: Error: Can't resolve 'html2canvas/dist/types/css/property-des…" at bounding box center [672, 168] width 1259 height 43
copy div "Can't resolve 'html2canvas/dist/types/css/property-descriptors/z-index'"
